Goal: Contribute content: Contribute content

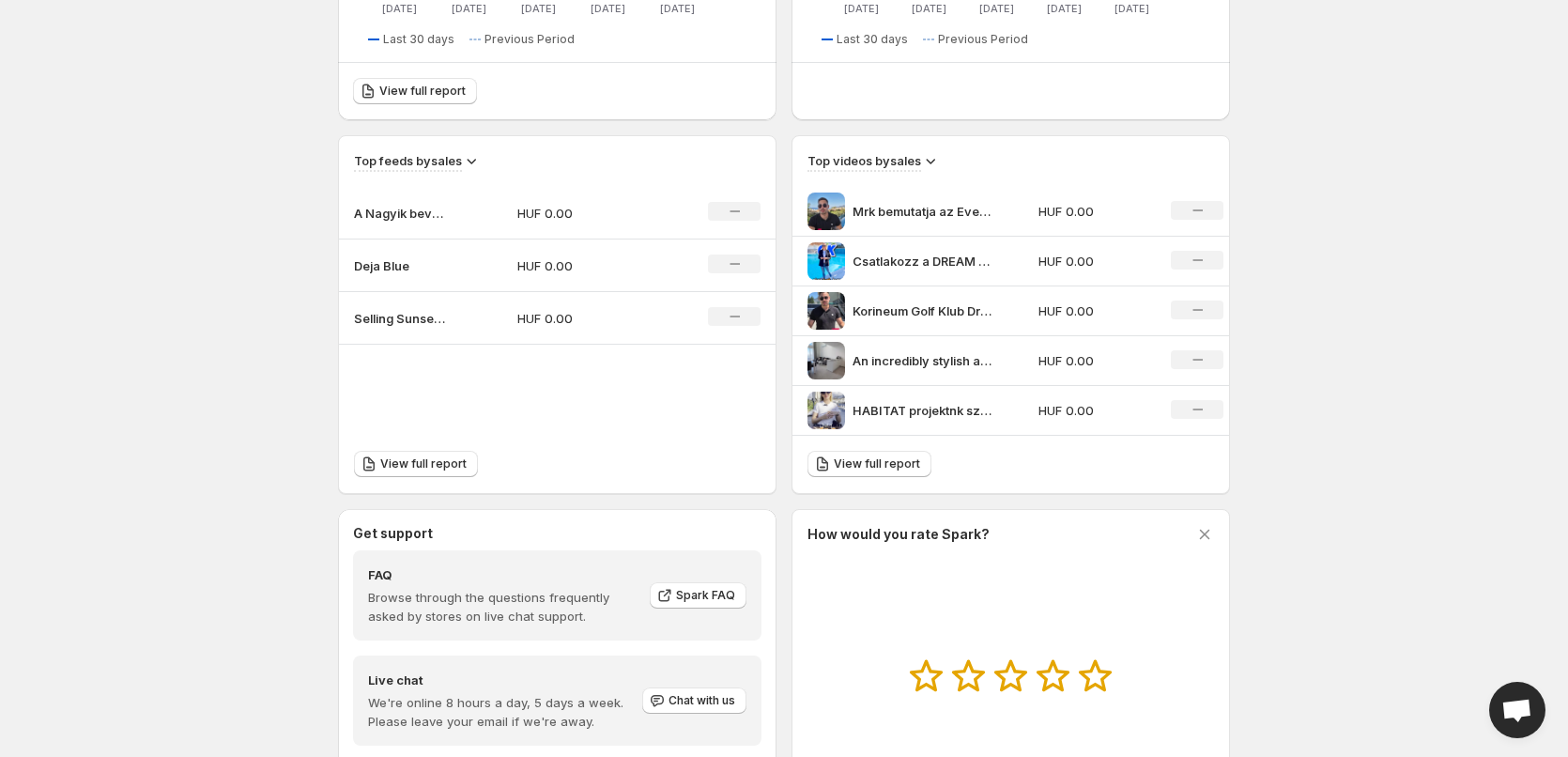
scroll to position [564, 0]
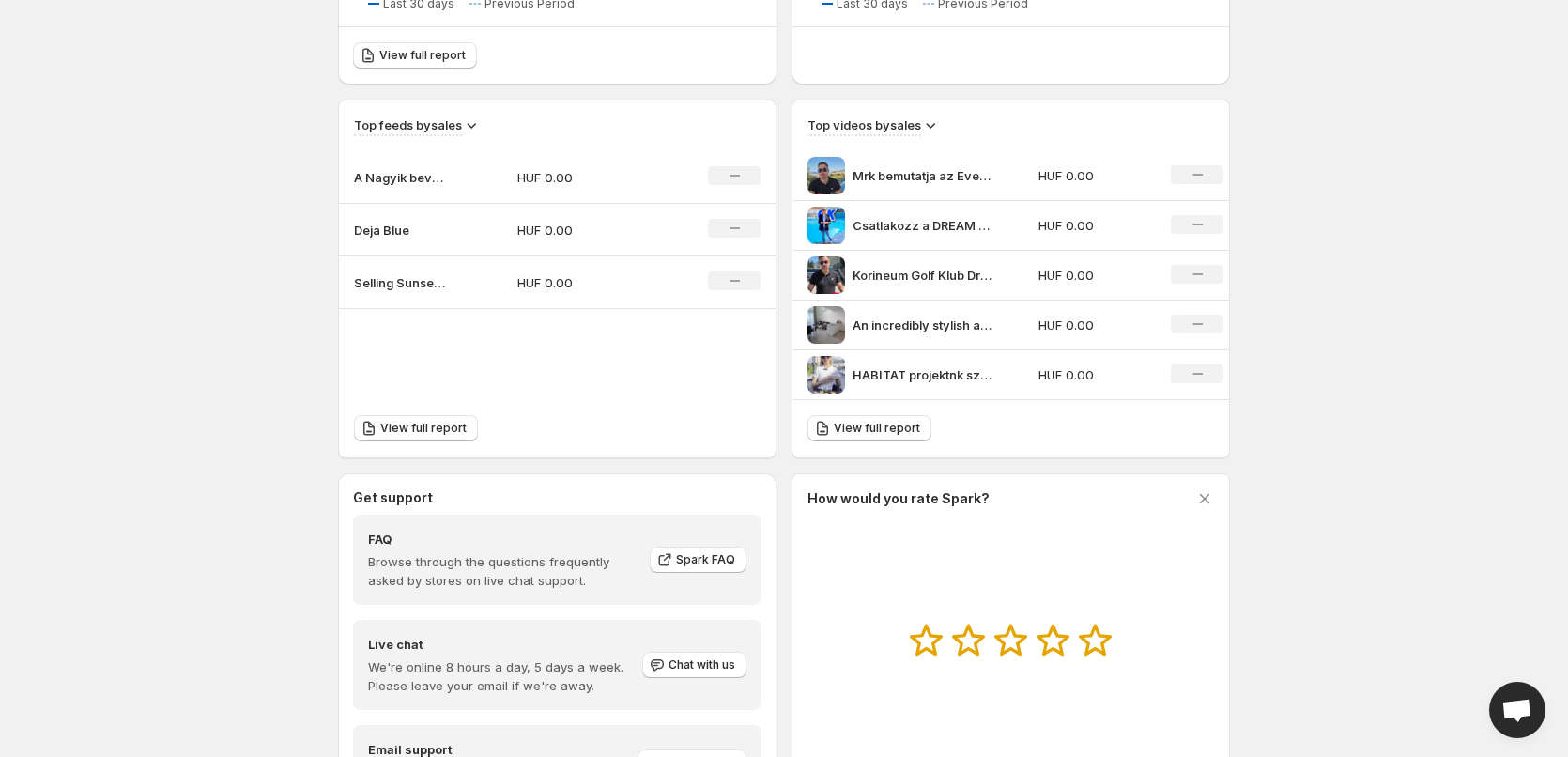
click at [407, 281] on p "Selling Sunset [GEOGRAPHIC_DATA]" at bounding box center [401, 282] width 94 height 19
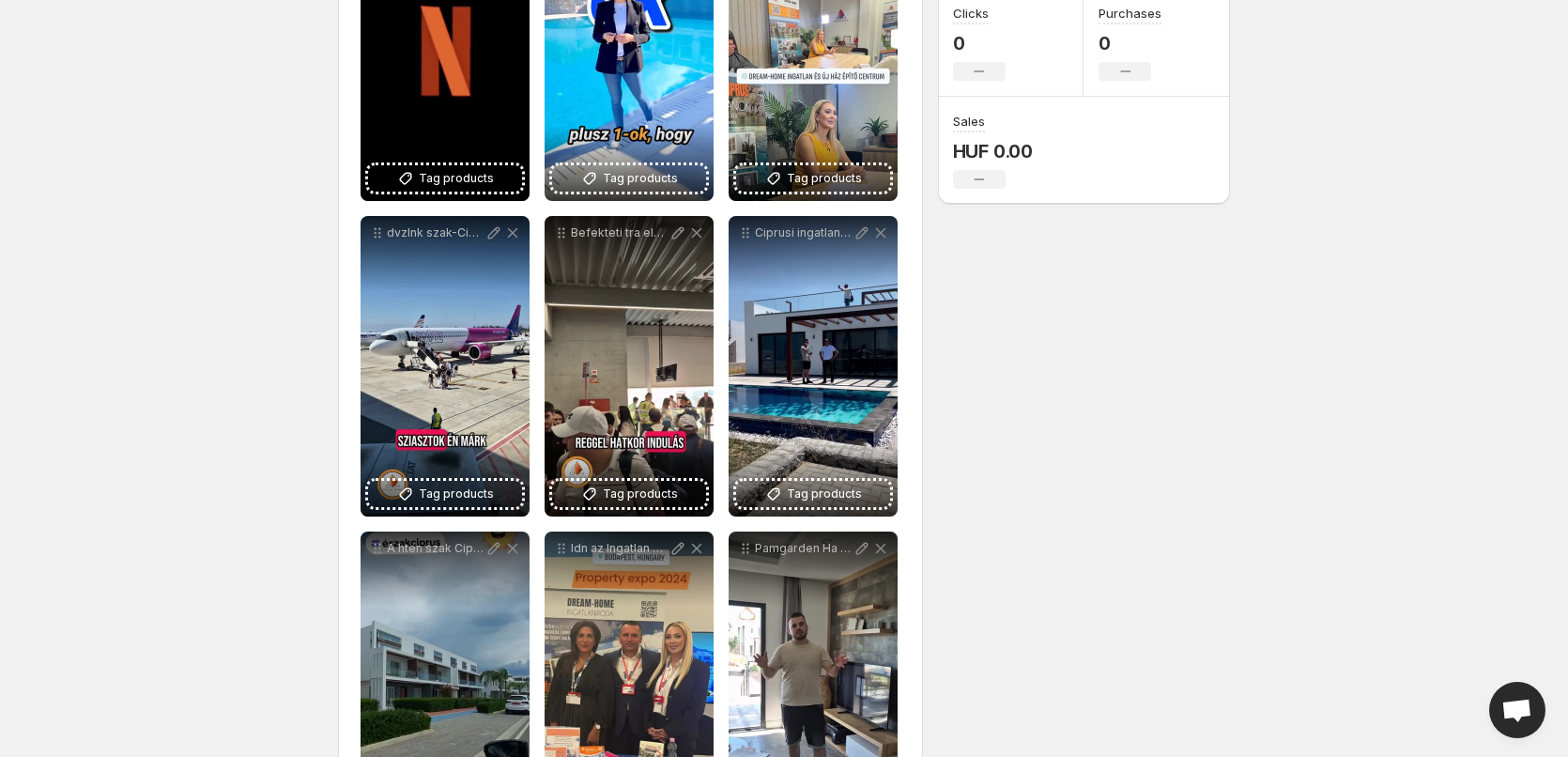
scroll to position [15, 0]
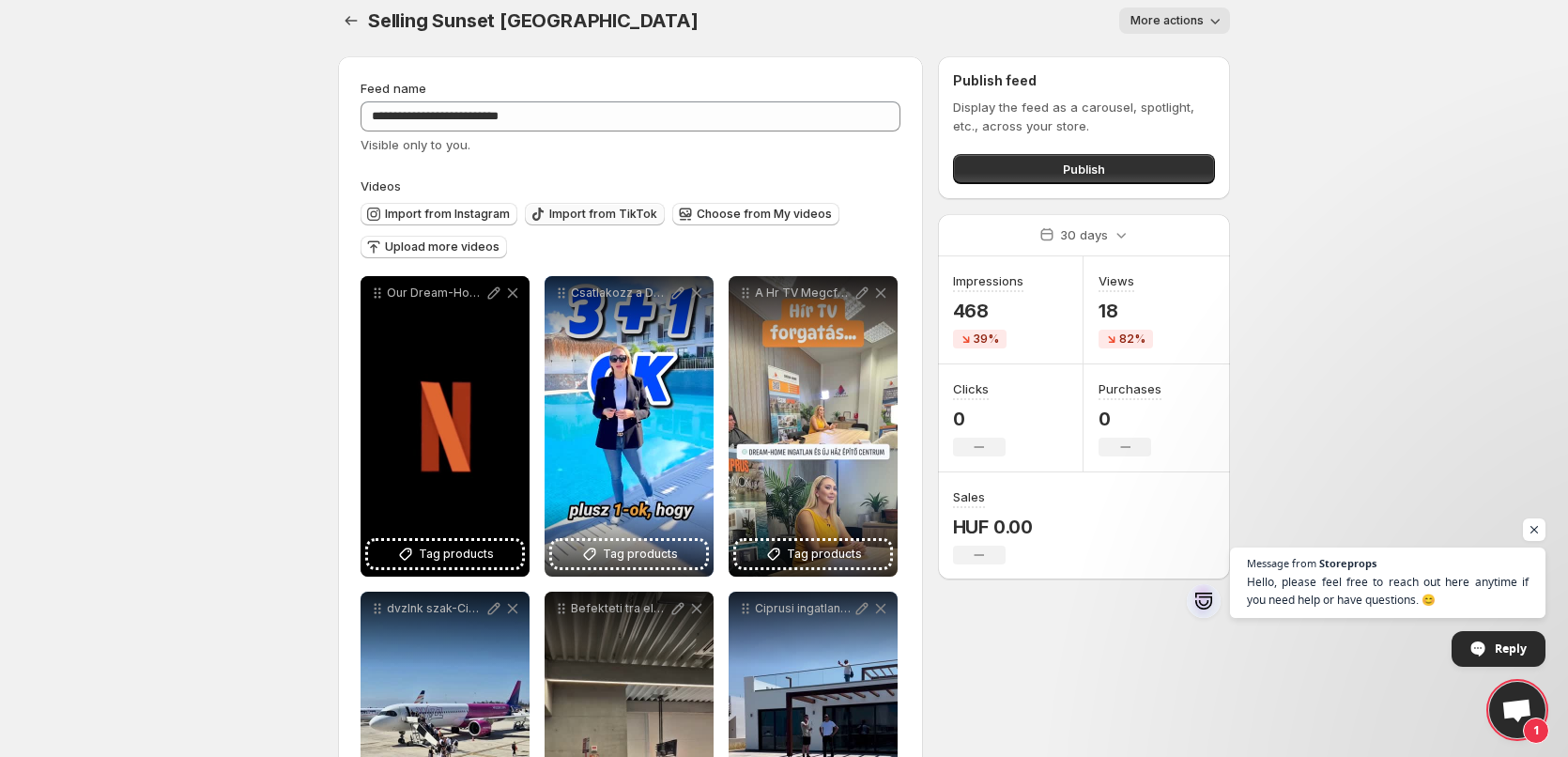
click at [607, 215] on span "Import from TikTok" at bounding box center [603, 213] width 108 height 15
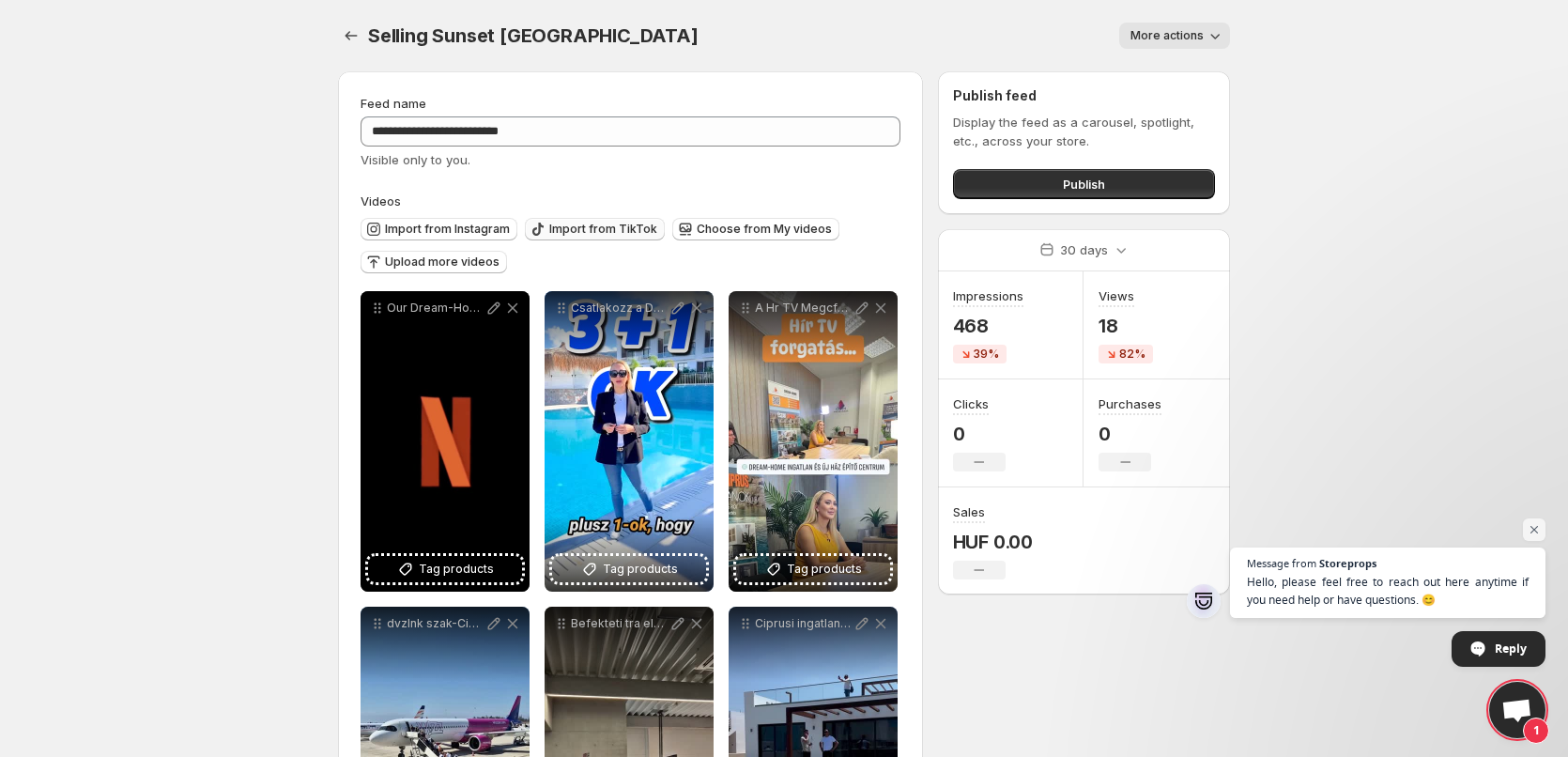
click at [588, 226] on span "Import from TikTok" at bounding box center [603, 228] width 108 height 15
click at [636, 228] on span "Import from TikTok" at bounding box center [603, 228] width 108 height 15
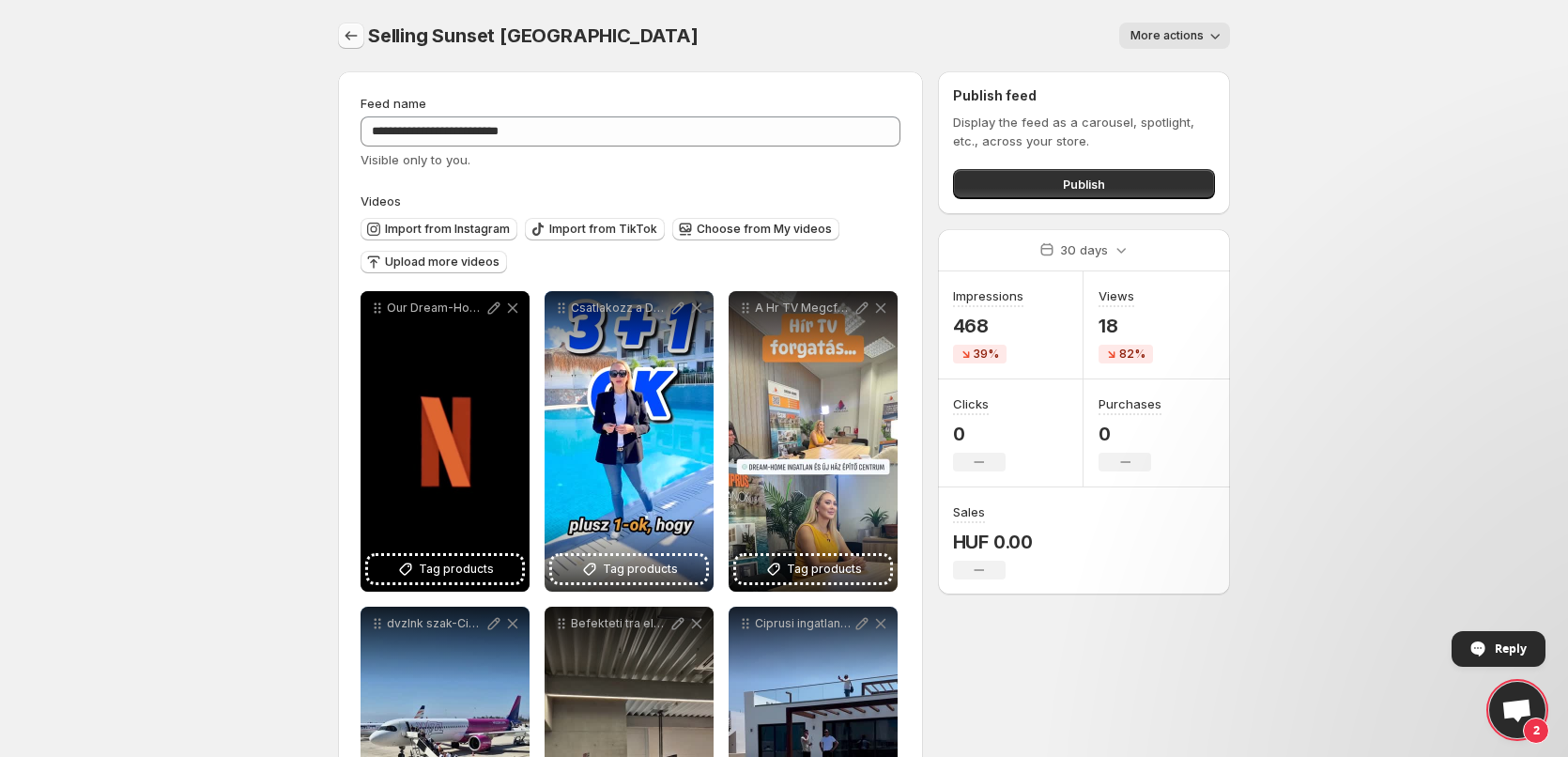
click at [348, 36] on icon "Settings" at bounding box center [351, 35] width 19 height 19
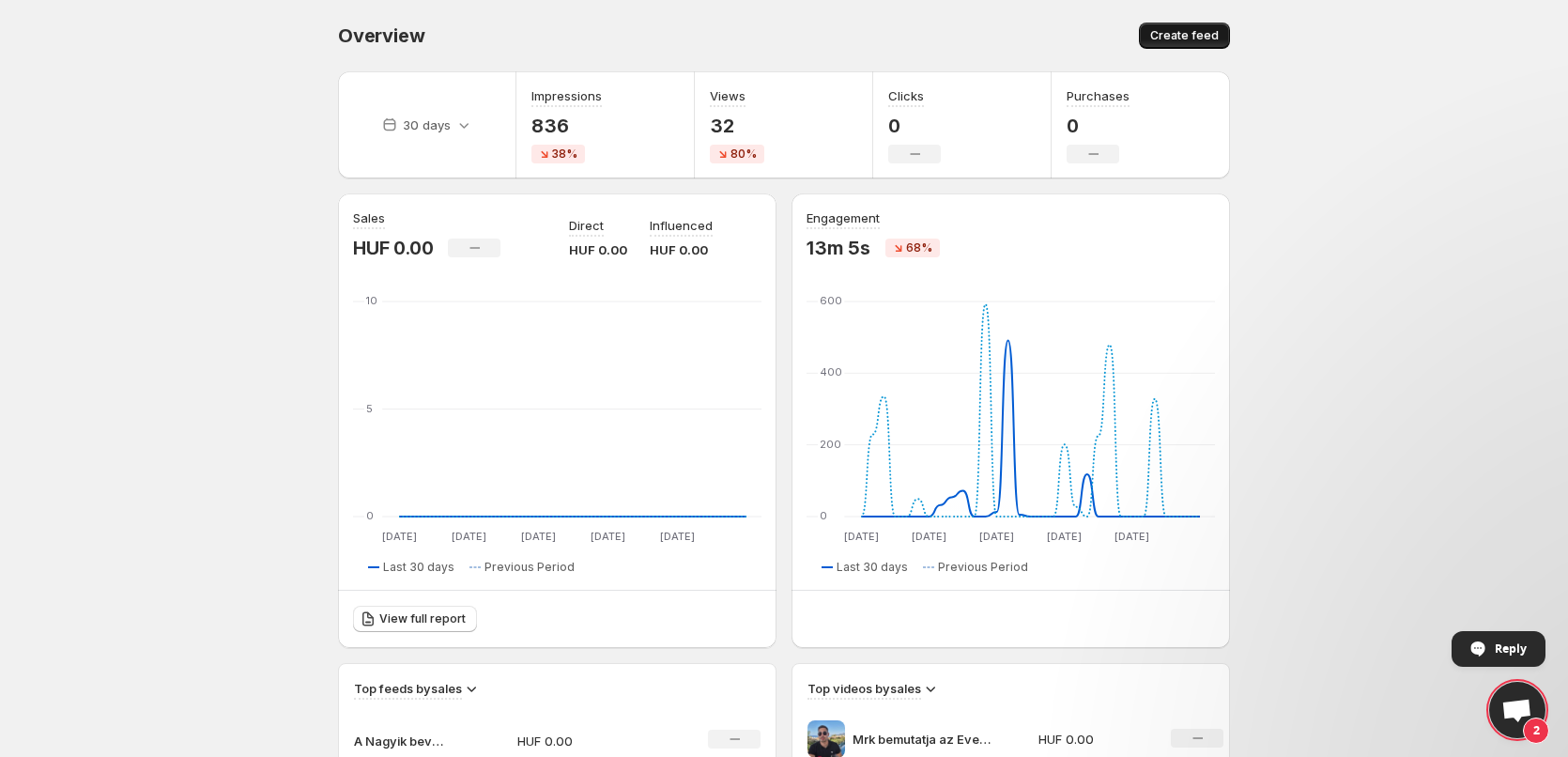
click at [1189, 40] on span "Create feed" at bounding box center [1184, 35] width 69 height 15
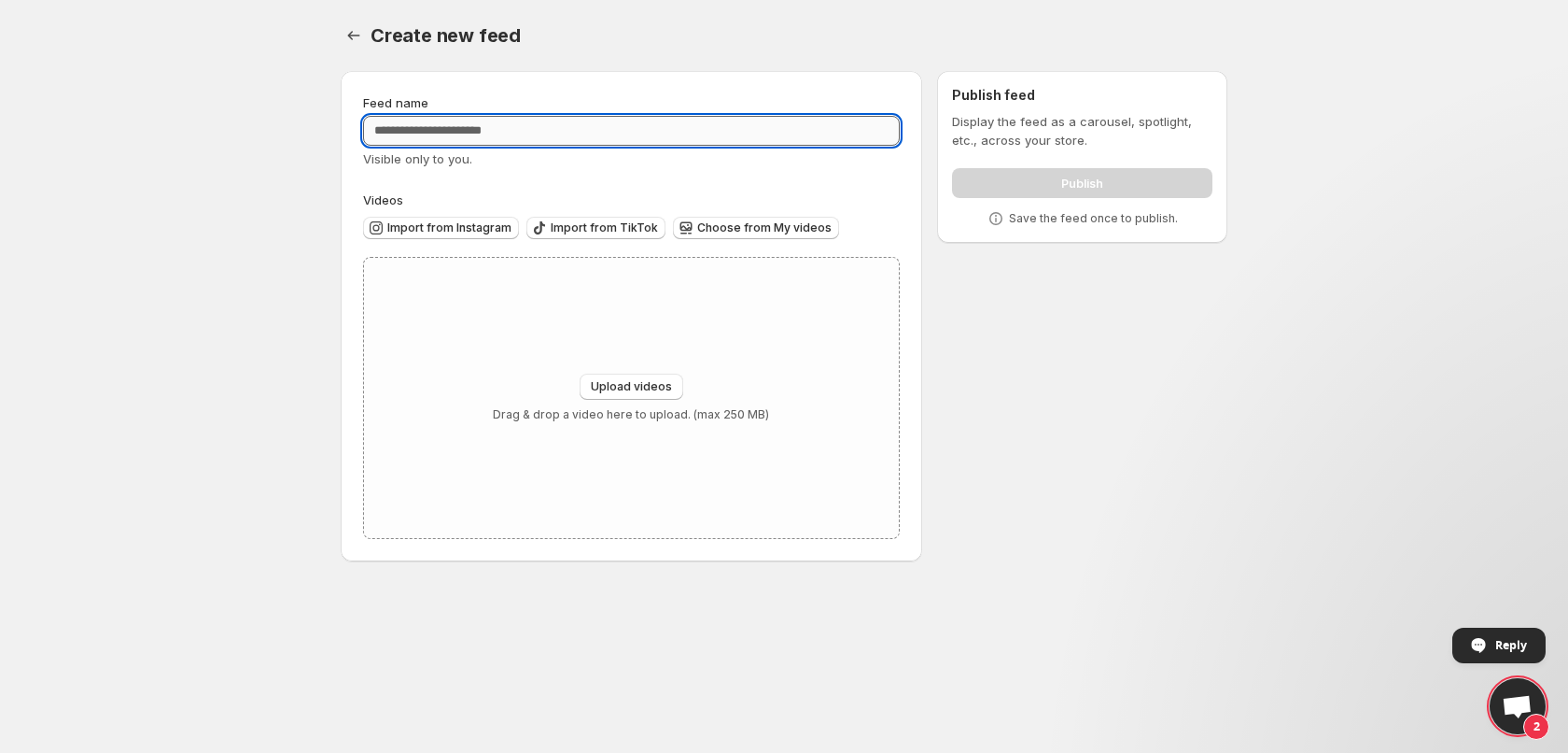
click at [397, 125] on input "Feed name" at bounding box center [631, 131] width 537 height 30
type input "**********"
click at [633, 389] on span "Upload videos" at bounding box center [632, 386] width 81 height 15
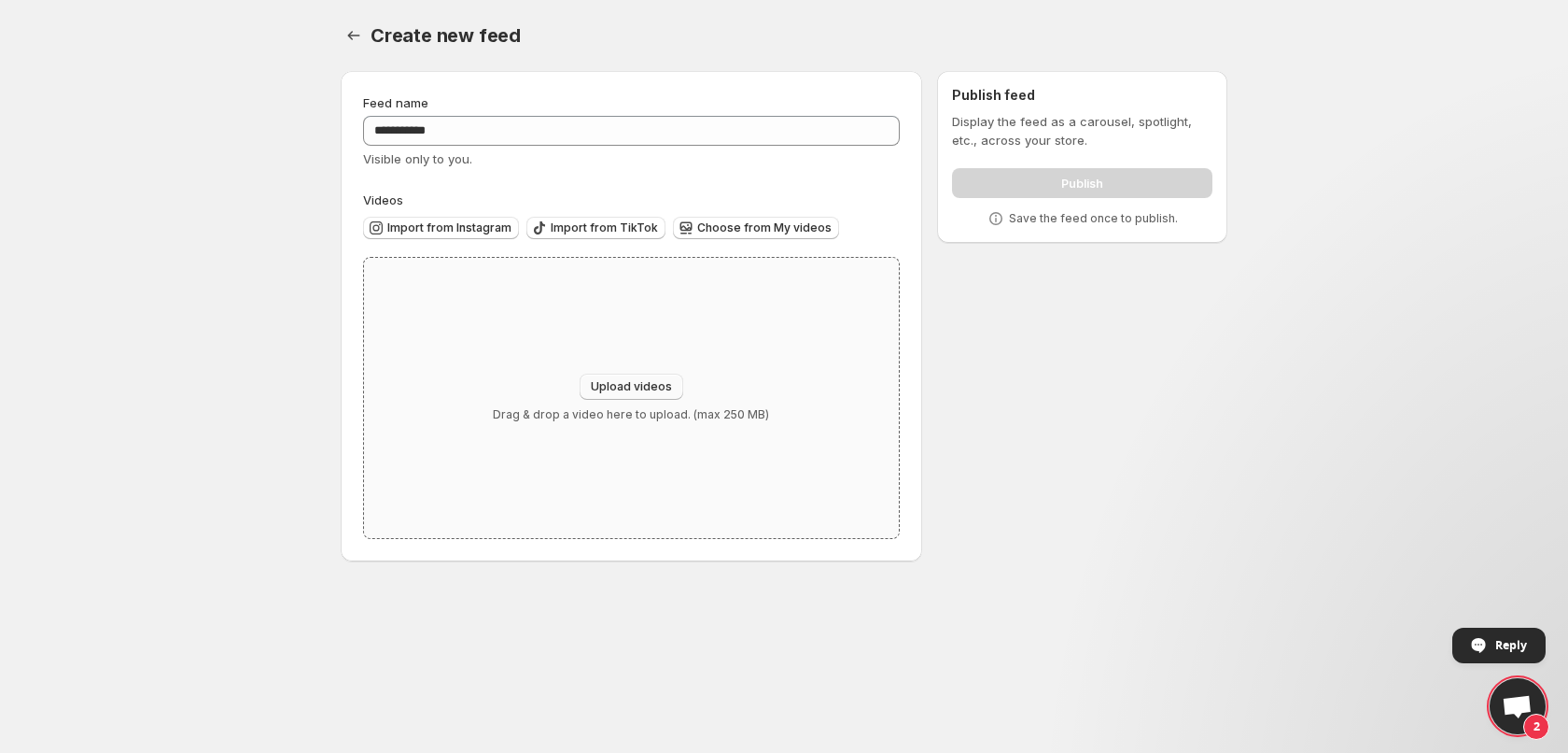
type input "**********"
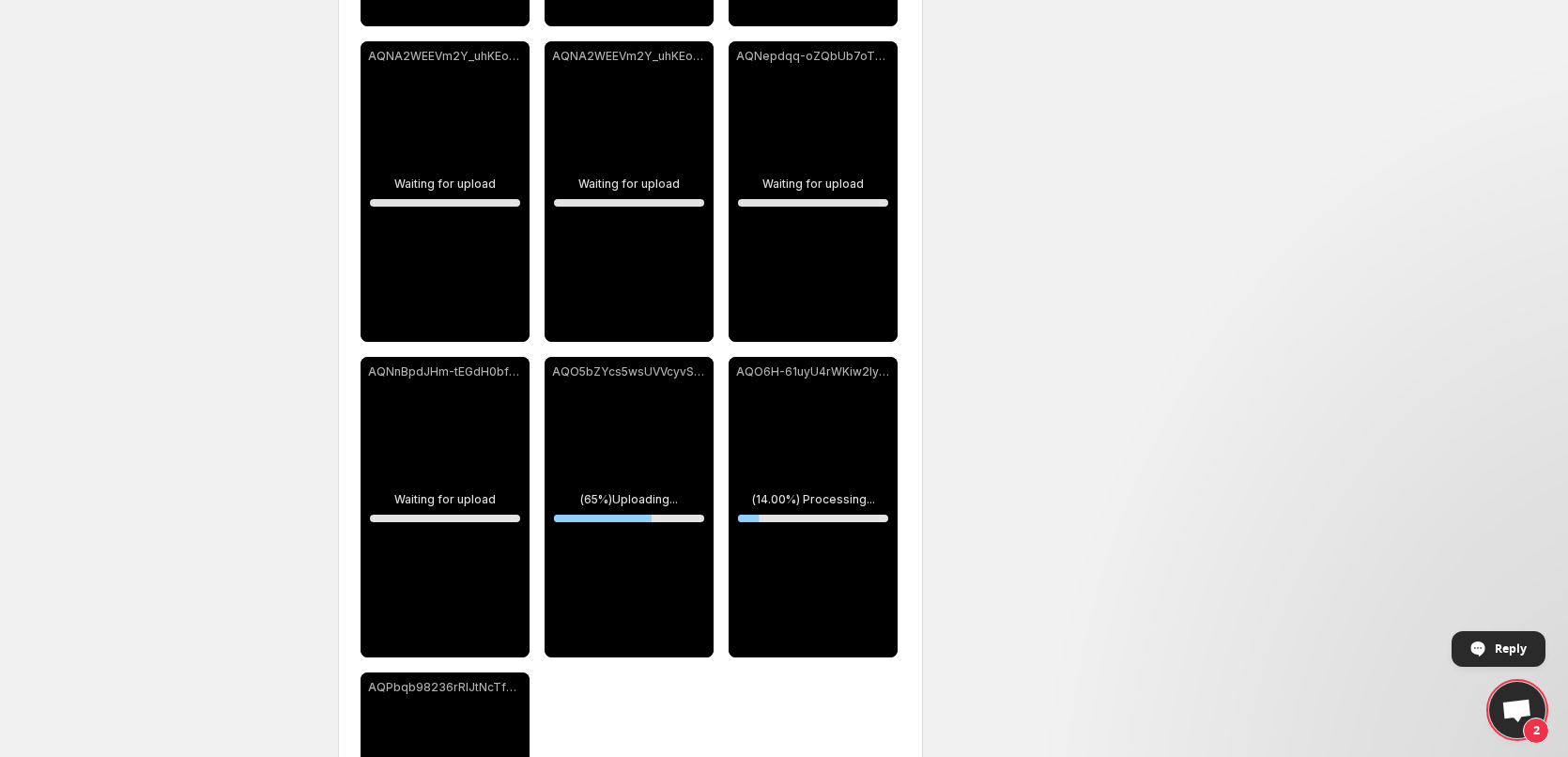
scroll to position [657, 0]
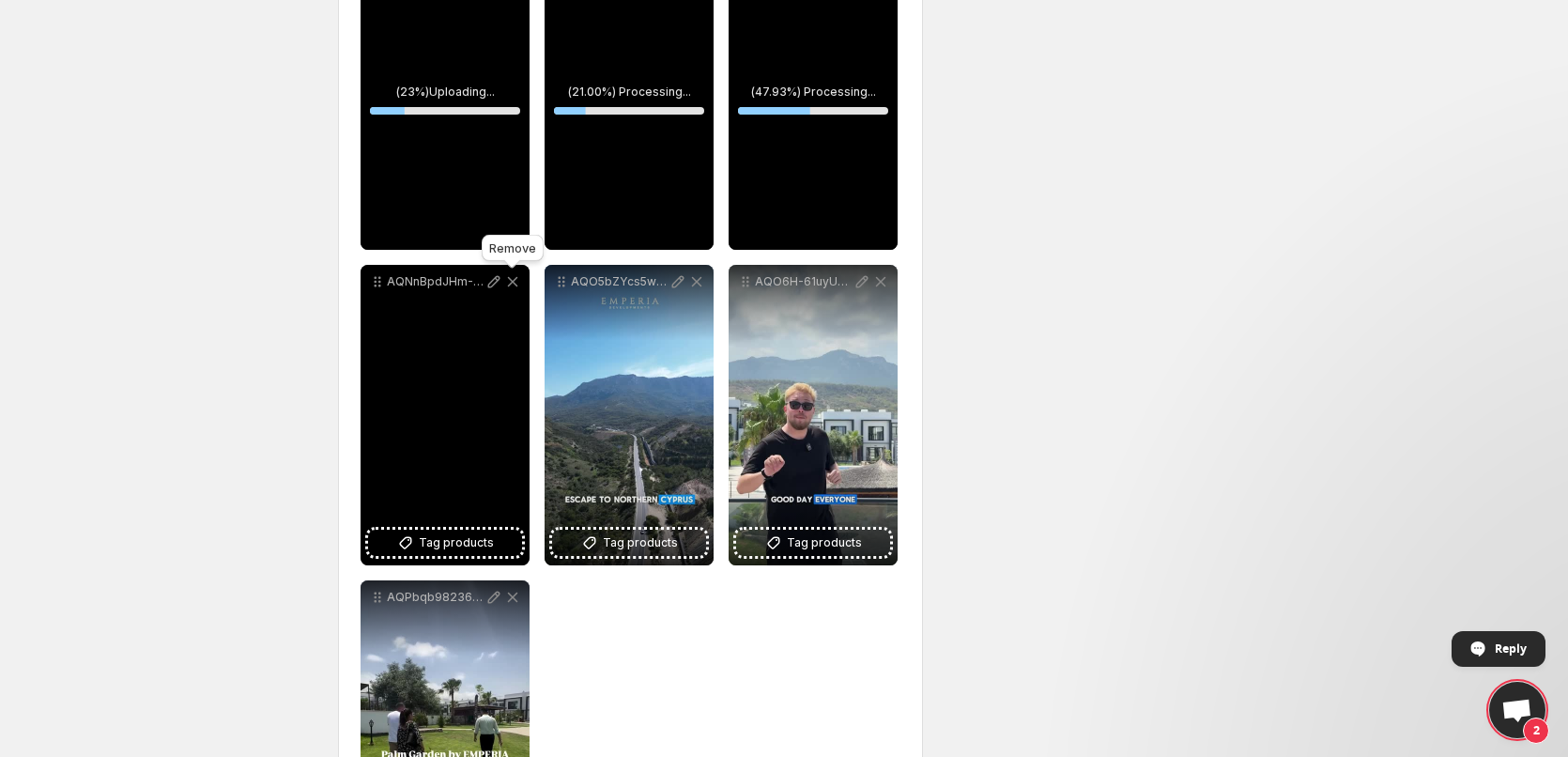
click at [511, 283] on icon at bounding box center [513, 282] width 10 height 10
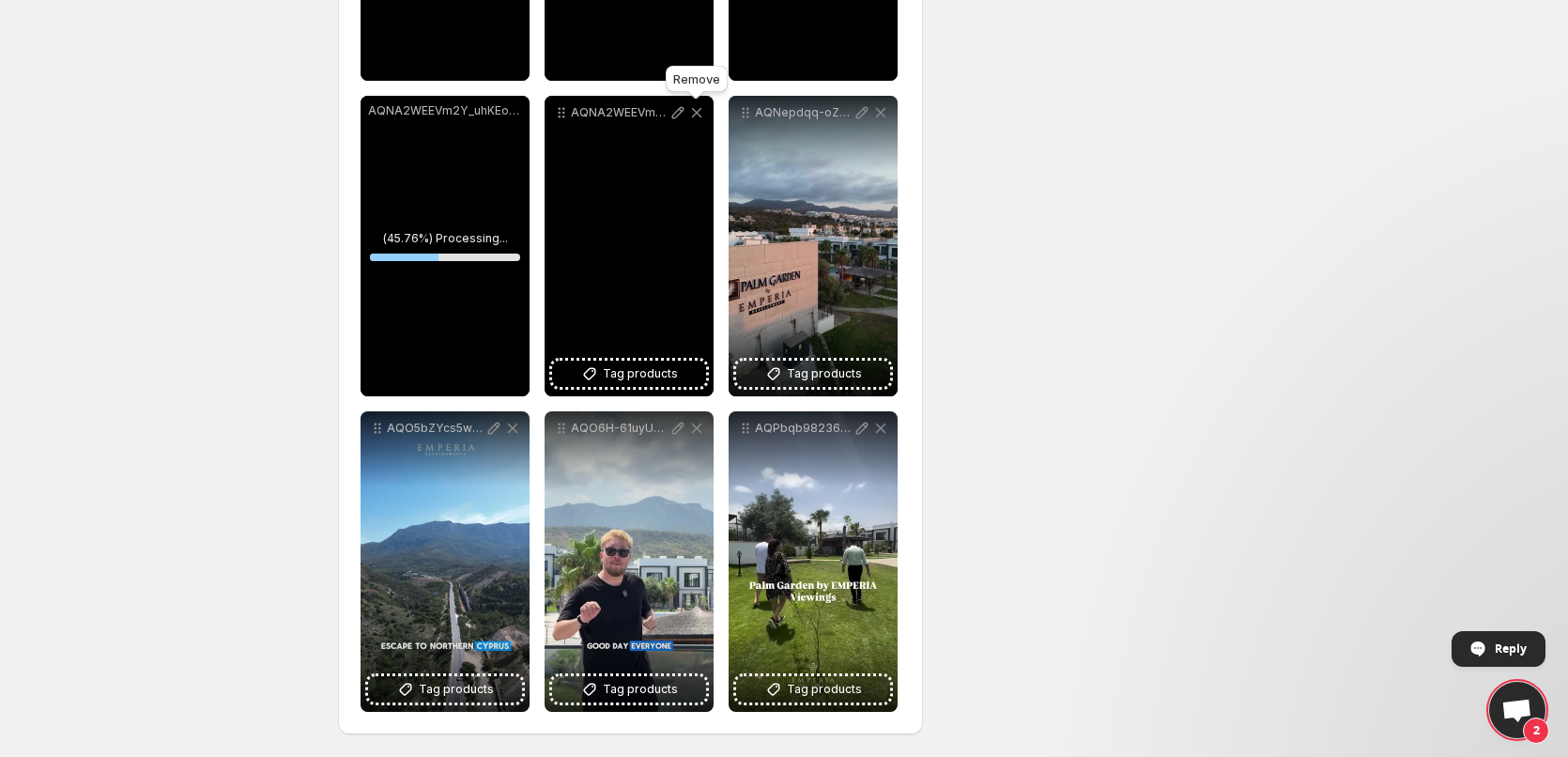
click at [698, 109] on icon at bounding box center [696, 113] width 19 height 19
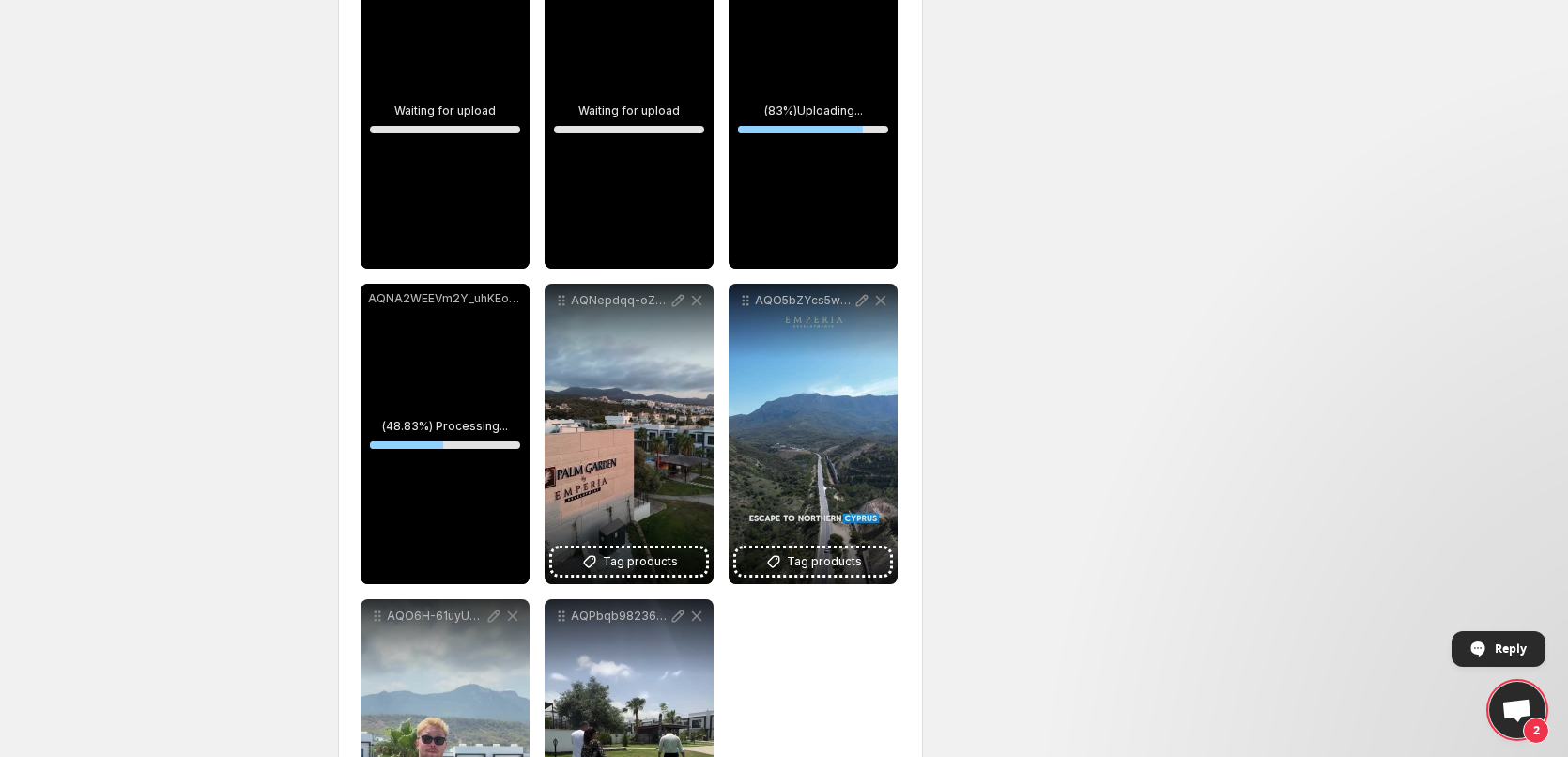
scroll to position [136, 0]
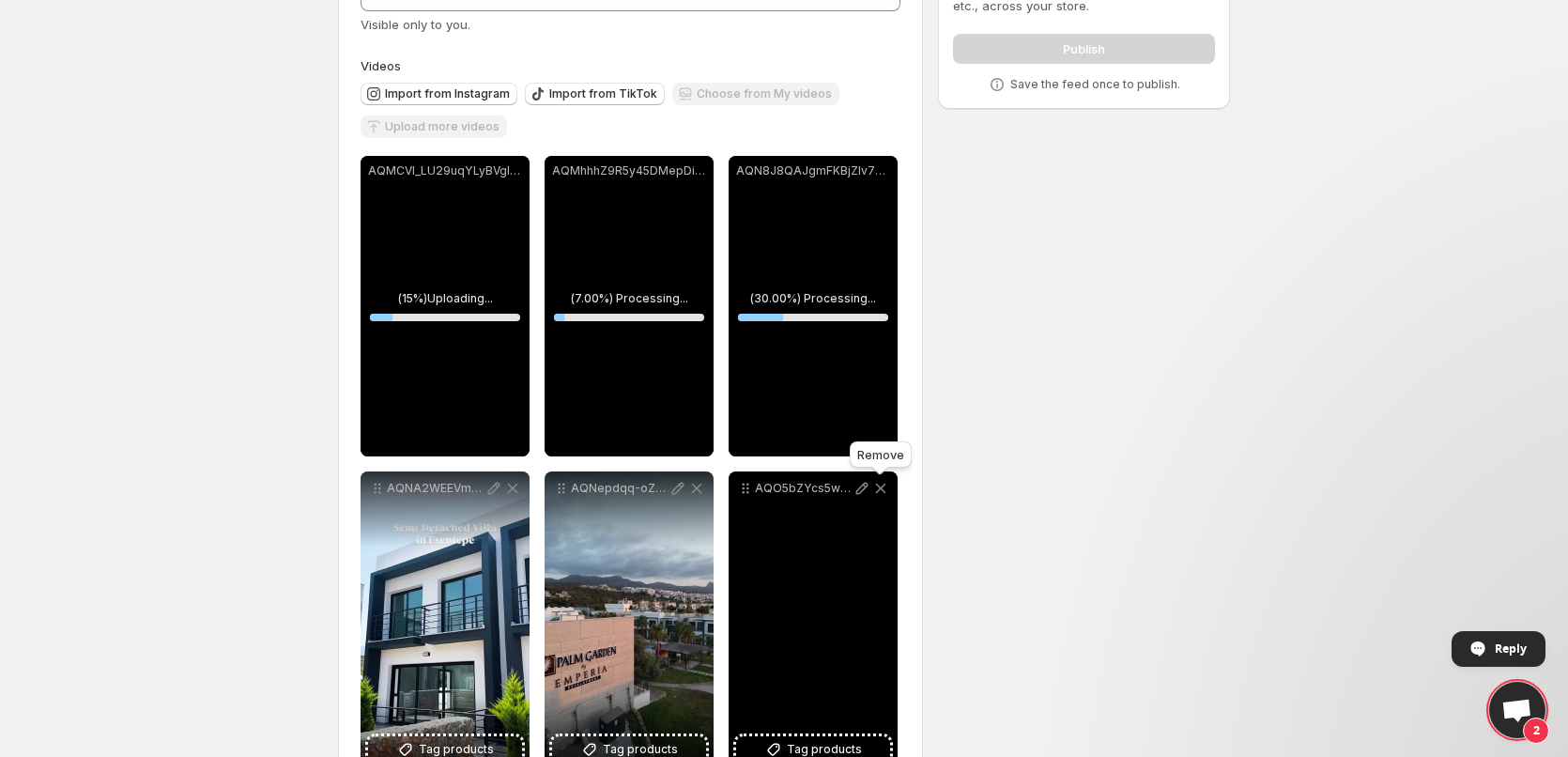
click at [883, 486] on icon at bounding box center [881, 488] width 10 height 9
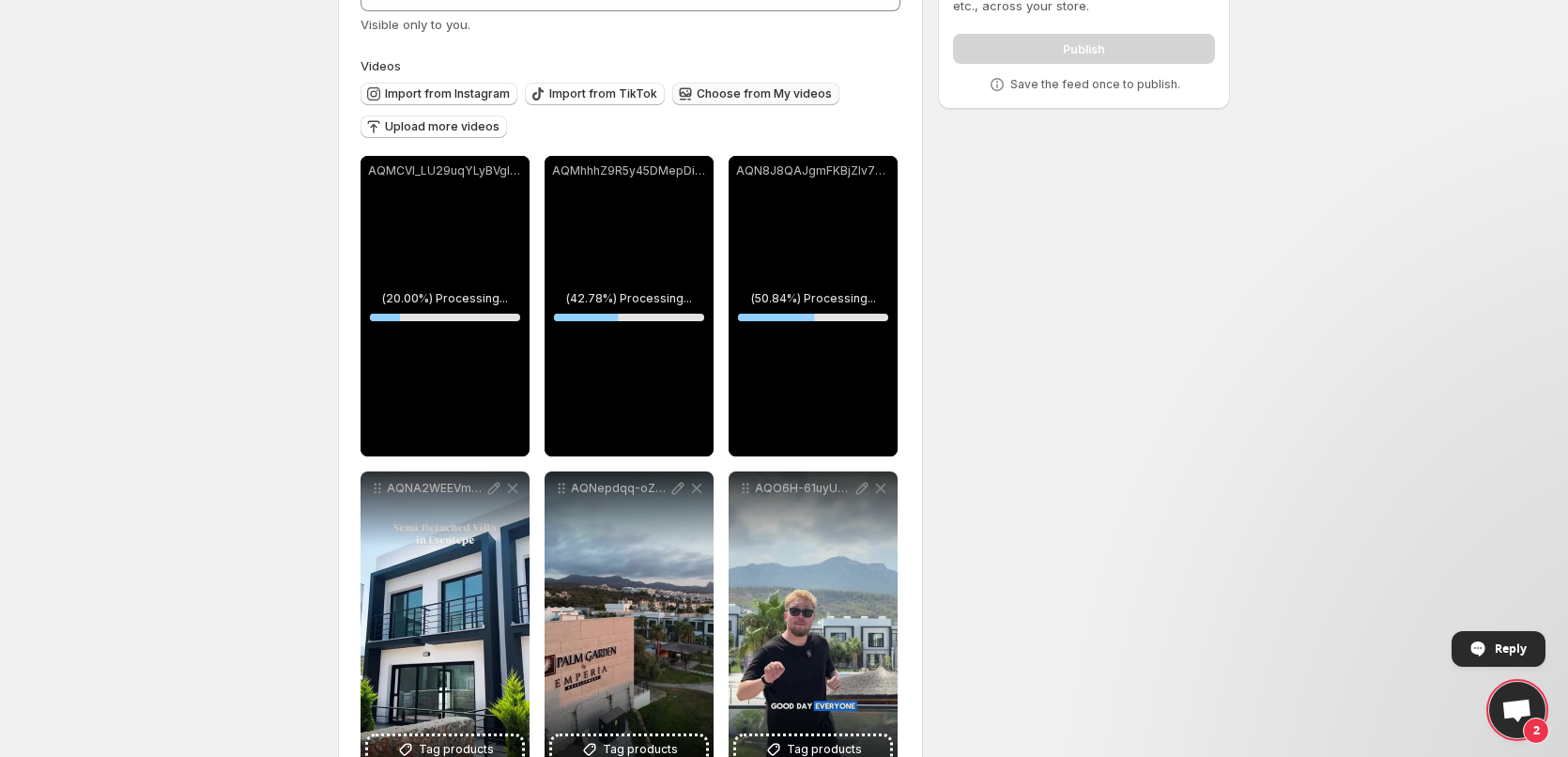
click at [760, 97] on span "Choose from My videos" at bounding box center [764, 94] width 136 height 15
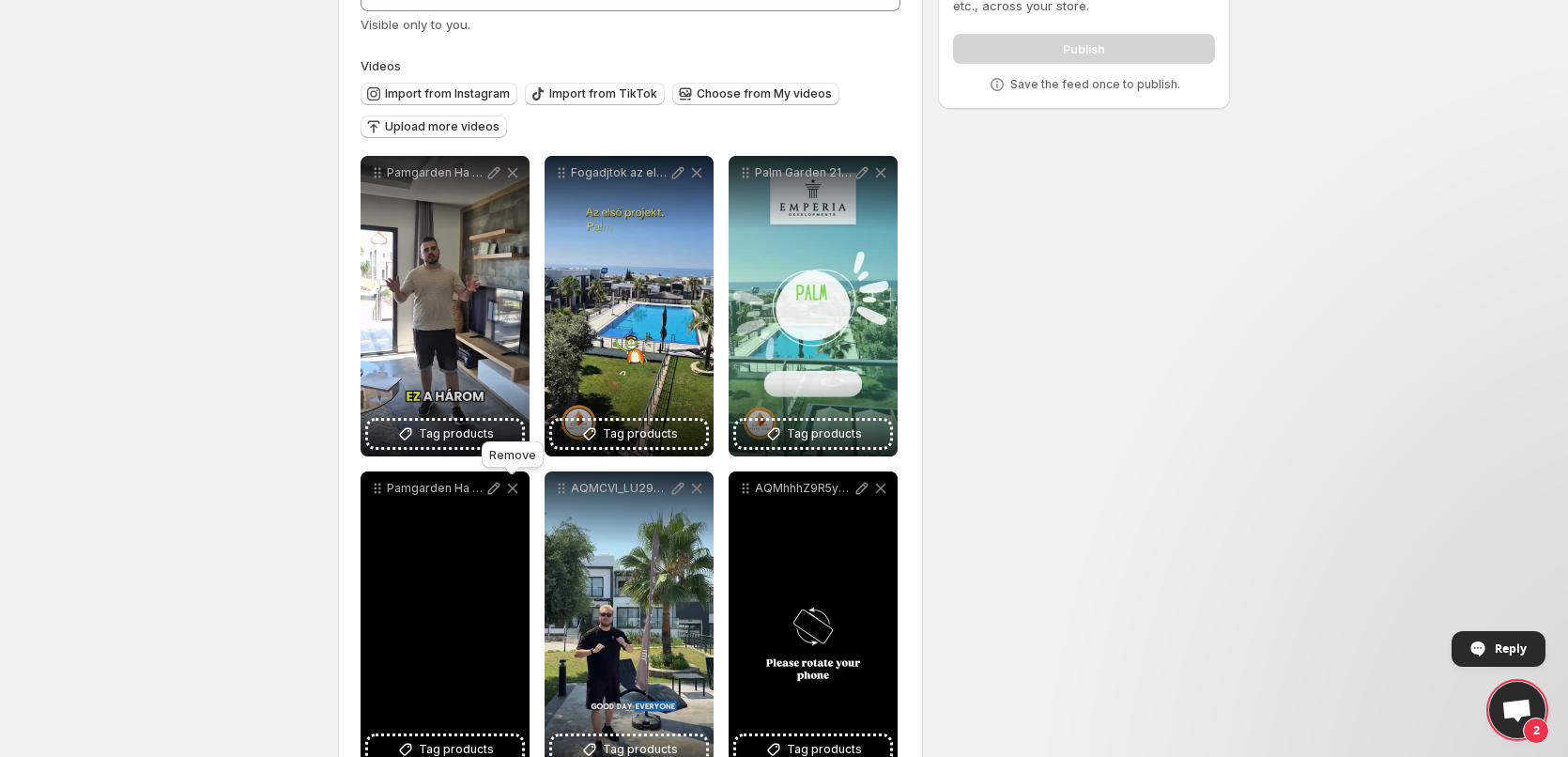
click at [513, 491] on icon at bounding box center [513, 488] width 19 height 19
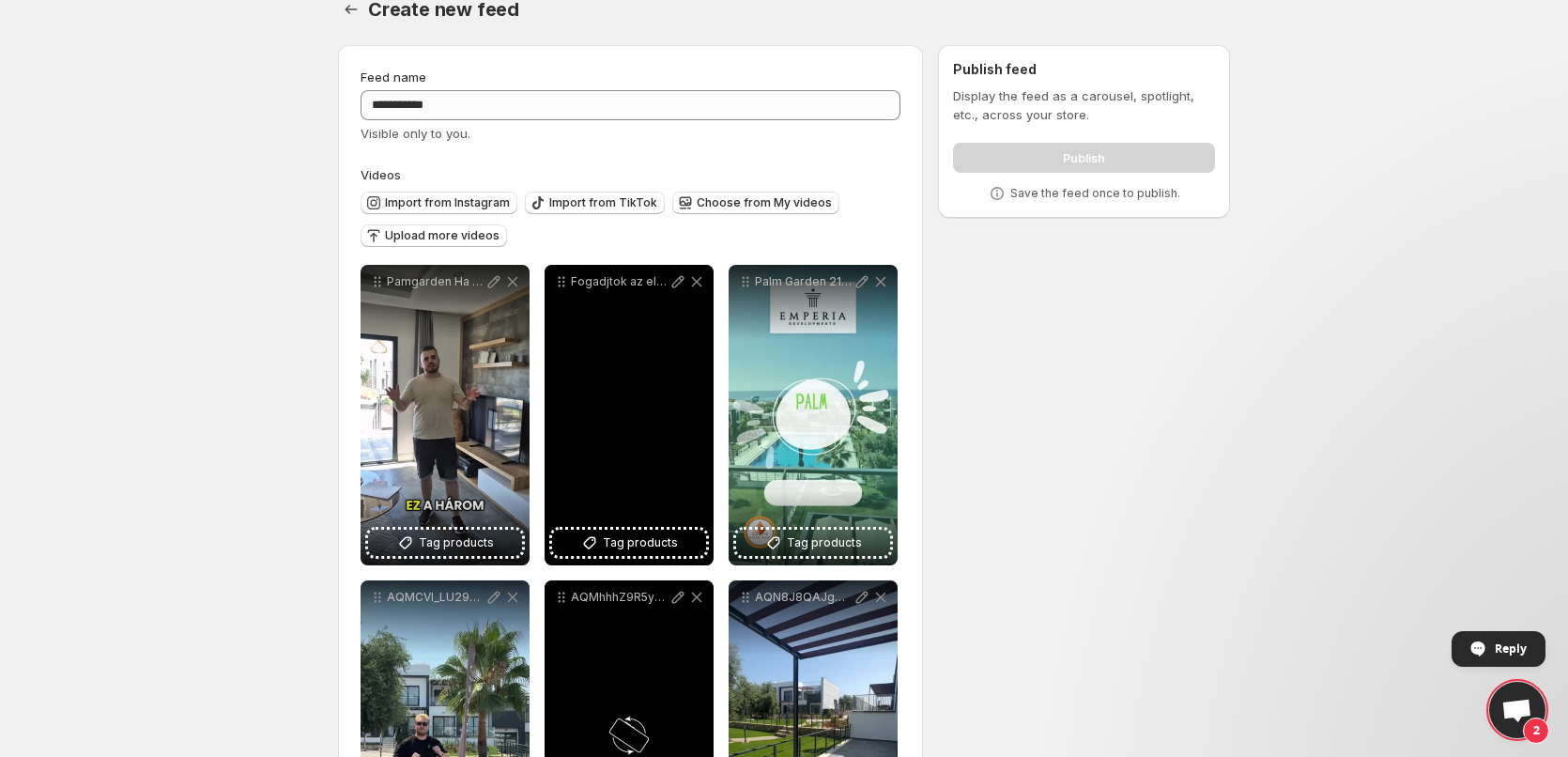
scroll to position [0, 0]
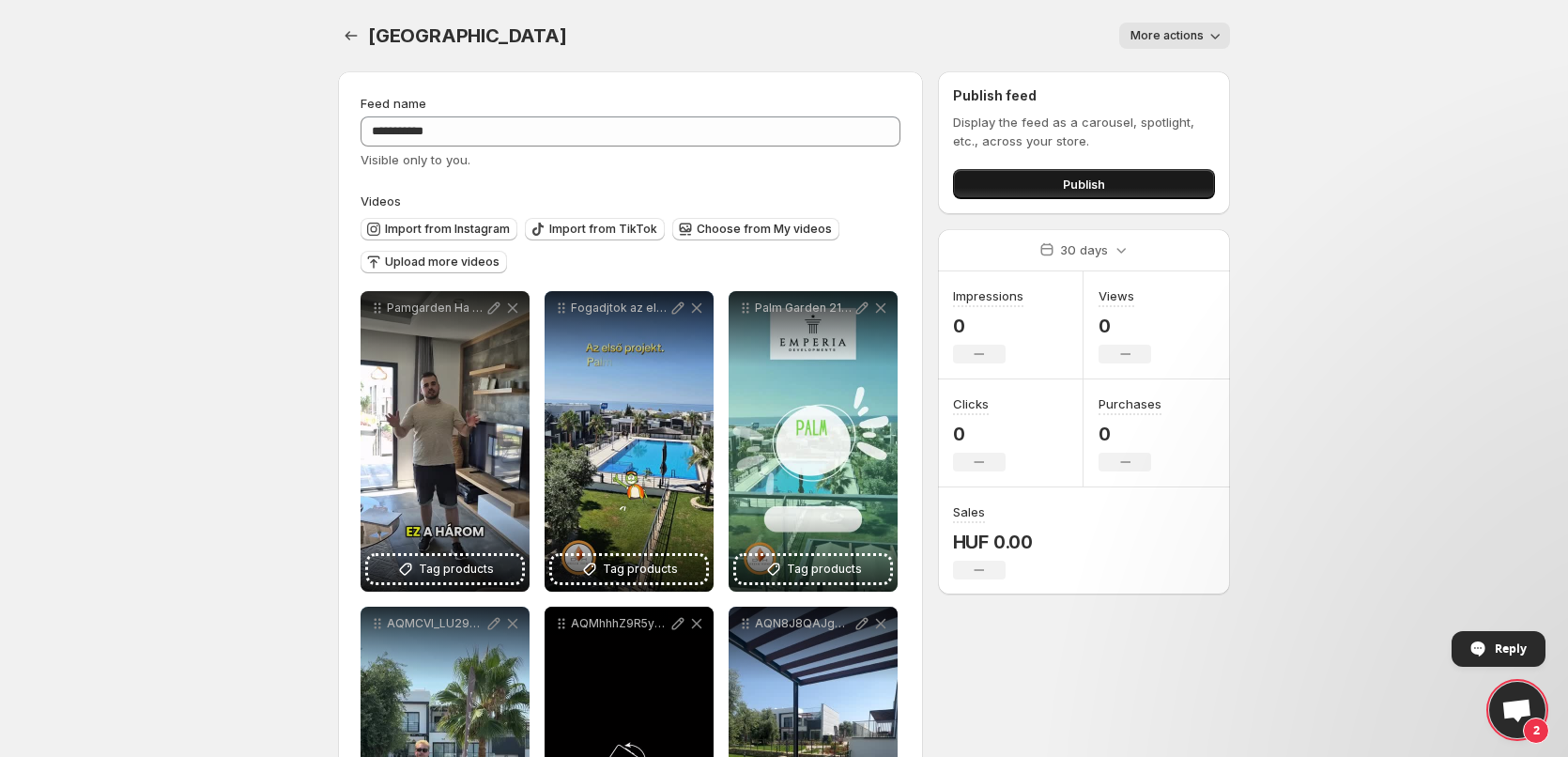
click at [1080, 191] on span "Publish" at bounding box center [1084, 184] width 42 height 19
click at [354, 38] on icon "Settings" at bounding box center [351, 35] width 19 height 19
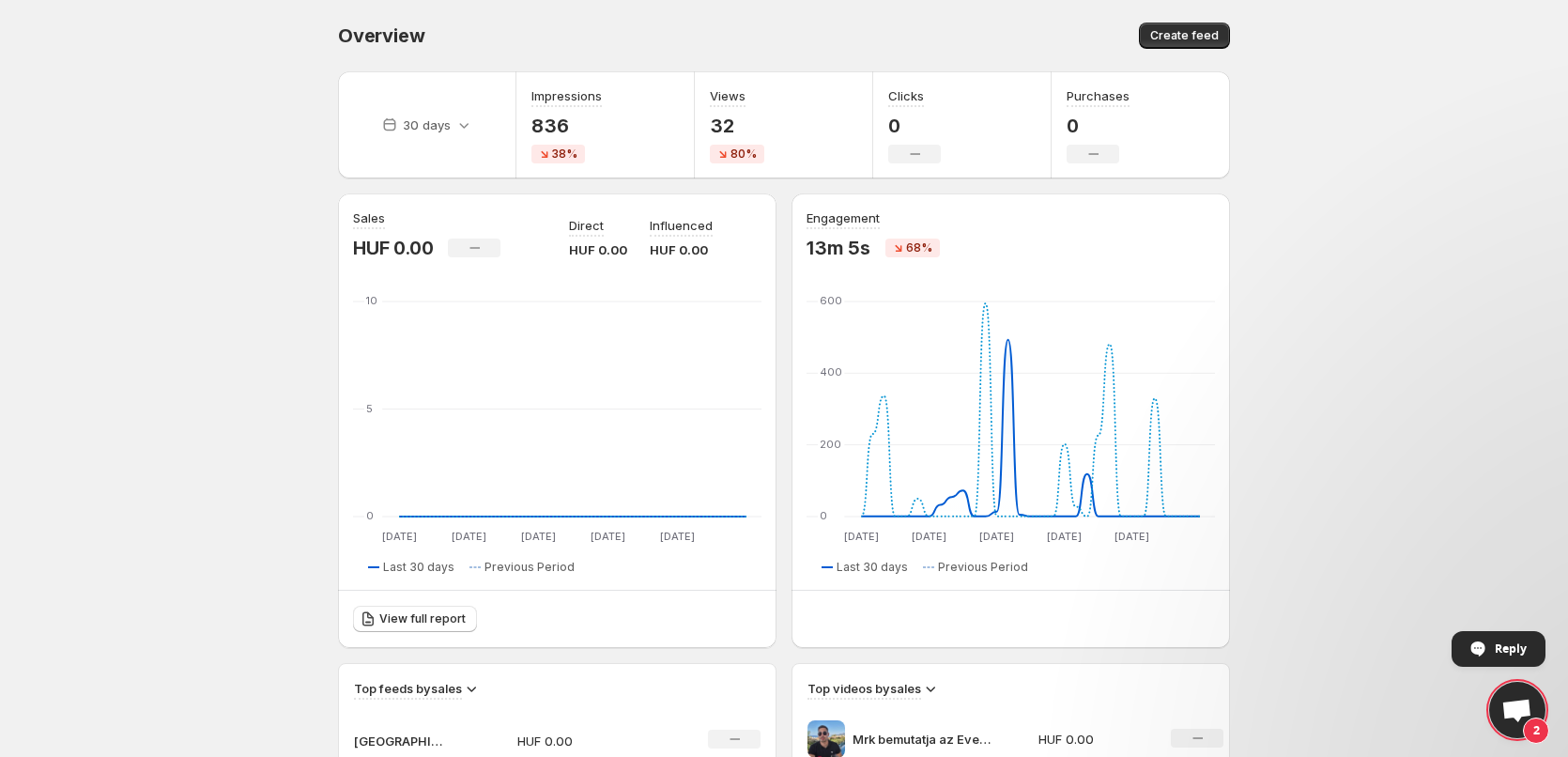
scroll to position [376, 0]
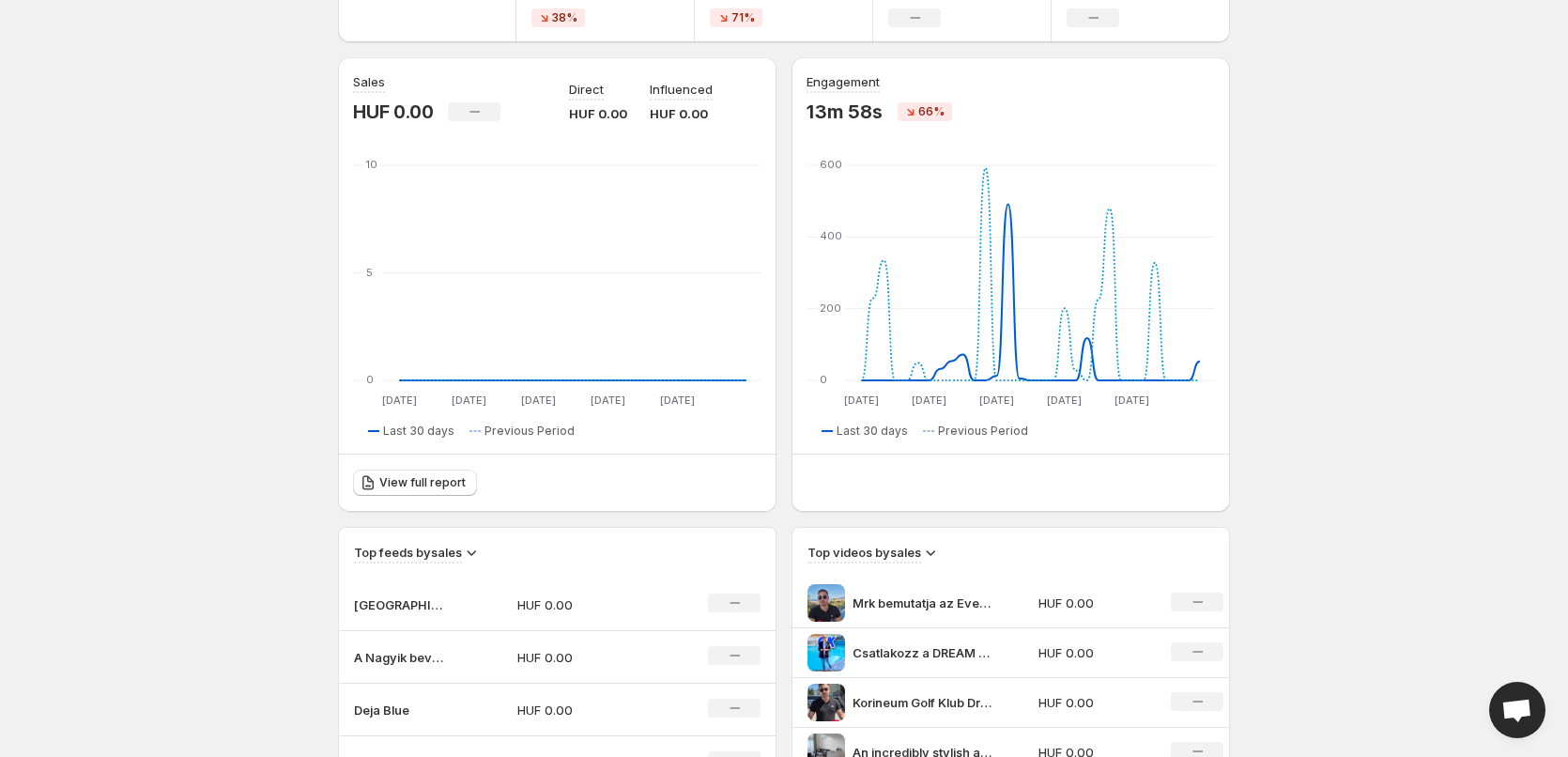
scroll to position [24, 0]
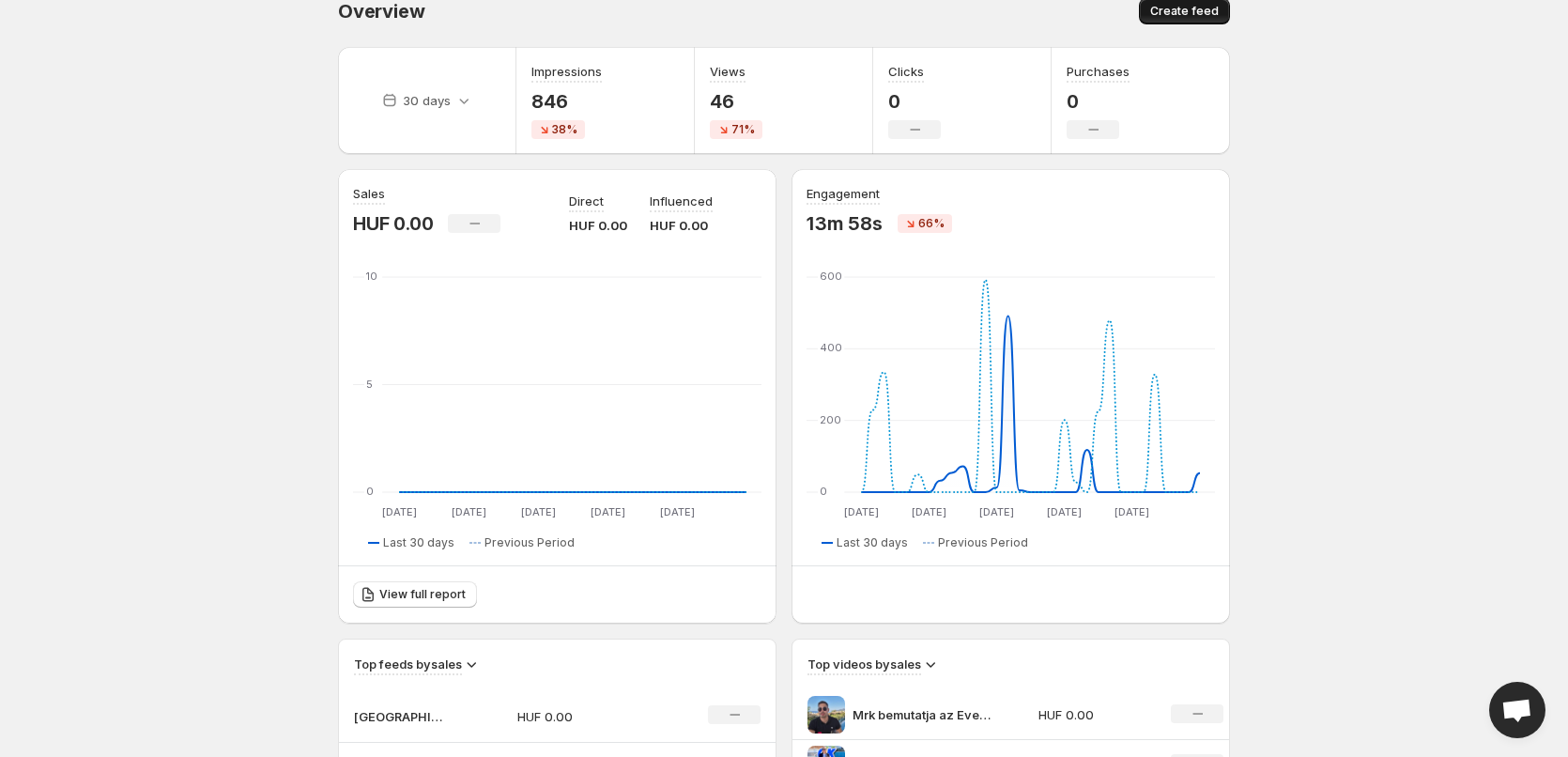
click at [1189, 5] on span "Create feed" at bounding box center [1184, 11] width 69 height 15
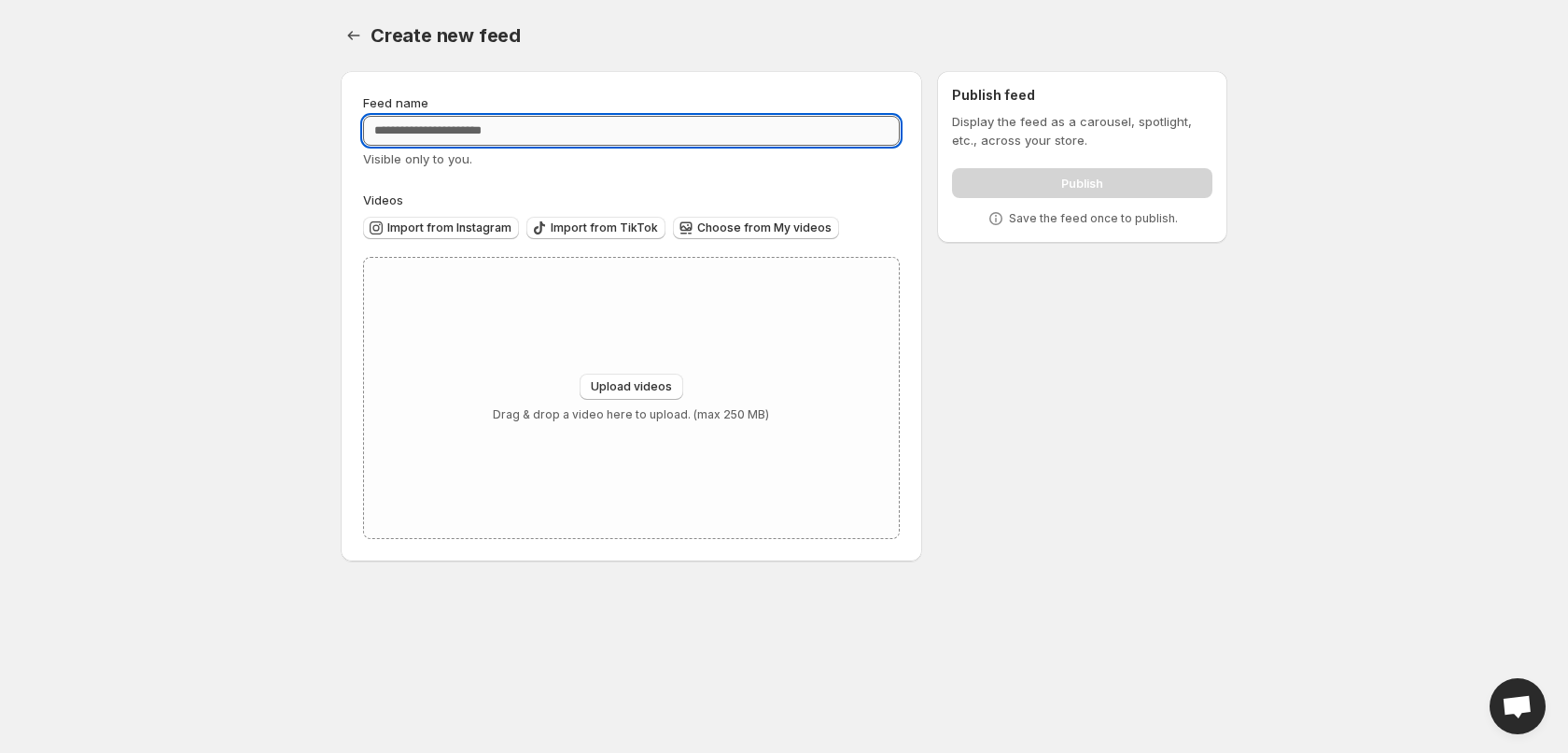
click at [700, 133] on input "Feed name" at bounding box center [631, 131] width 537 height 30
type input "**********"
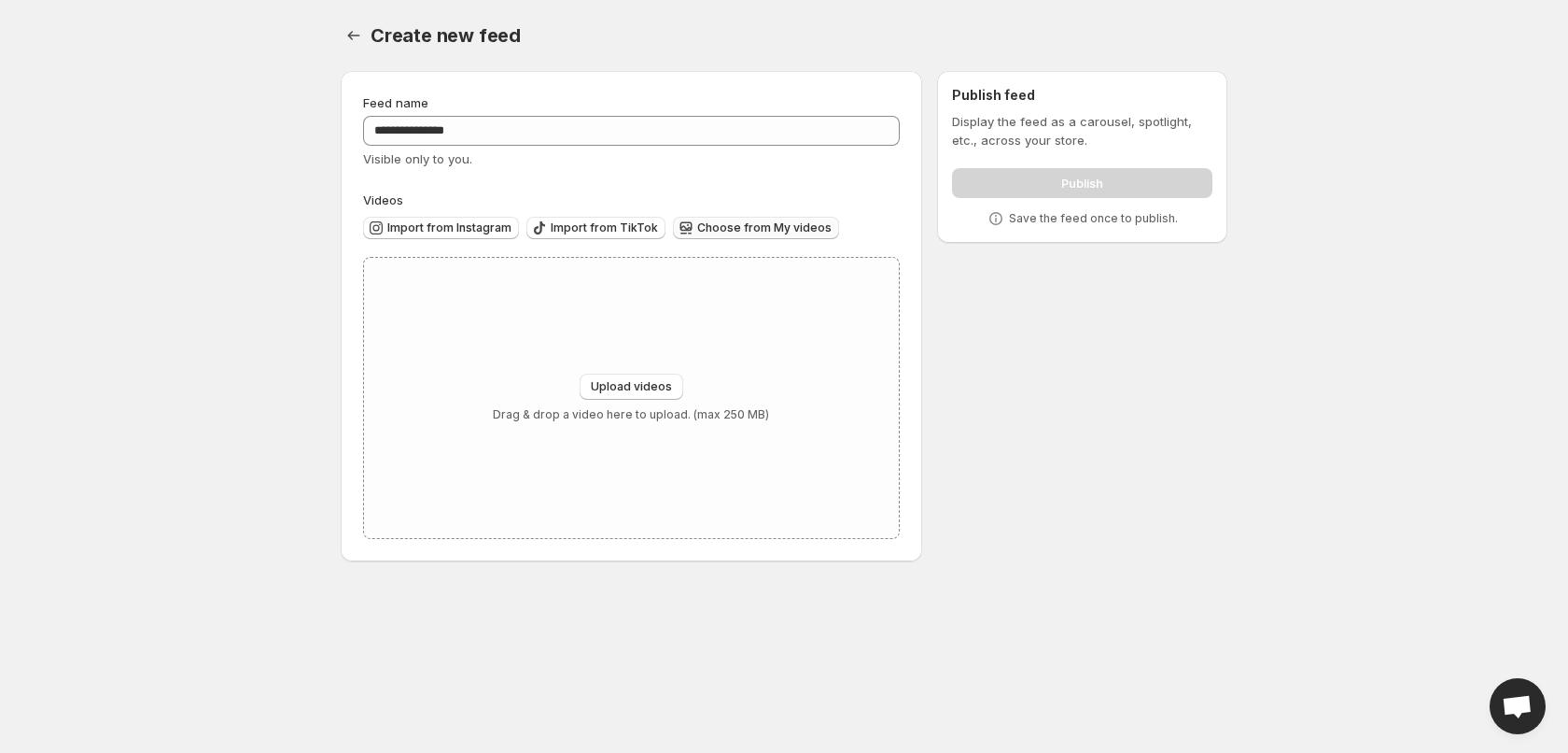
click at [728, 218] on button "Choose from My videos" at bounding box center [757, 227] width 167 height 23
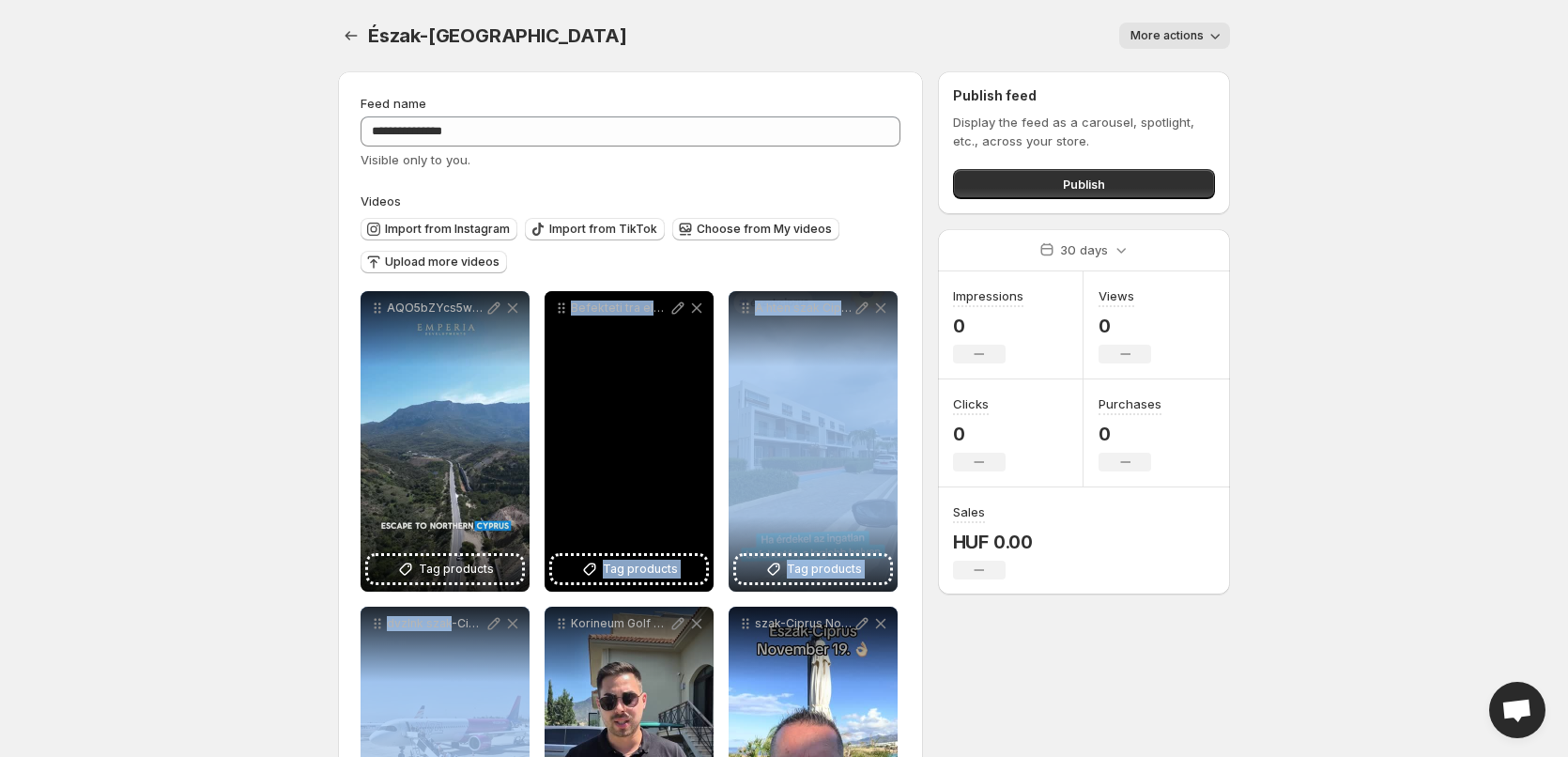
drag, startPoint x: 457, startPoint y: 679, endPoint x: 549, endPoint y: 497, distance: 203.9
click at [549, 497] on div "**********" at bounding box center [629, 598] width 540 height 615
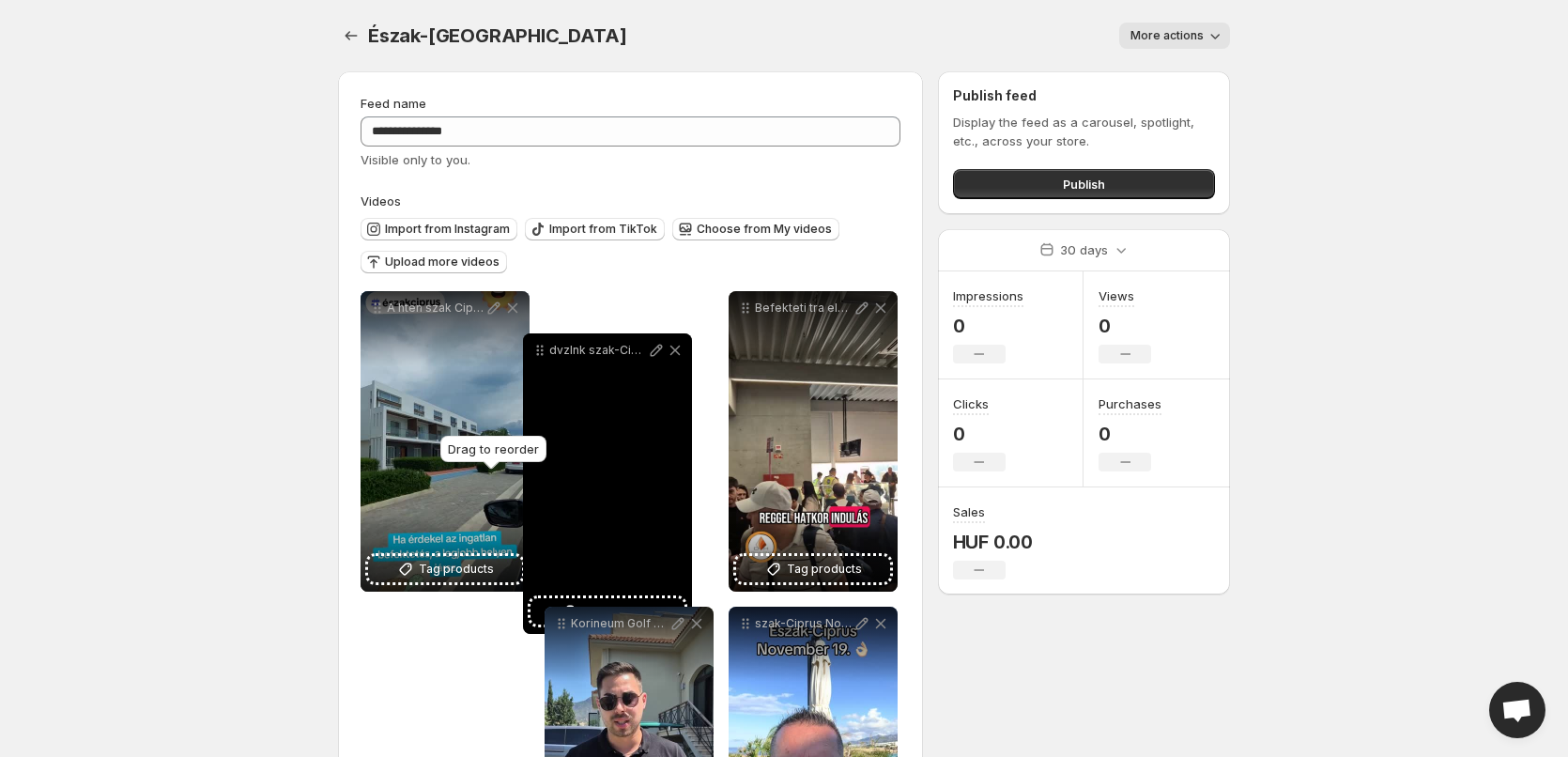
drag, startPoint x: 379, startPoint y: 622, endPoint x: 549, endPoint y: 339, distance: 330.1
click at [544, 349] on icon at bounding box center [542, 350] width 3 height 3
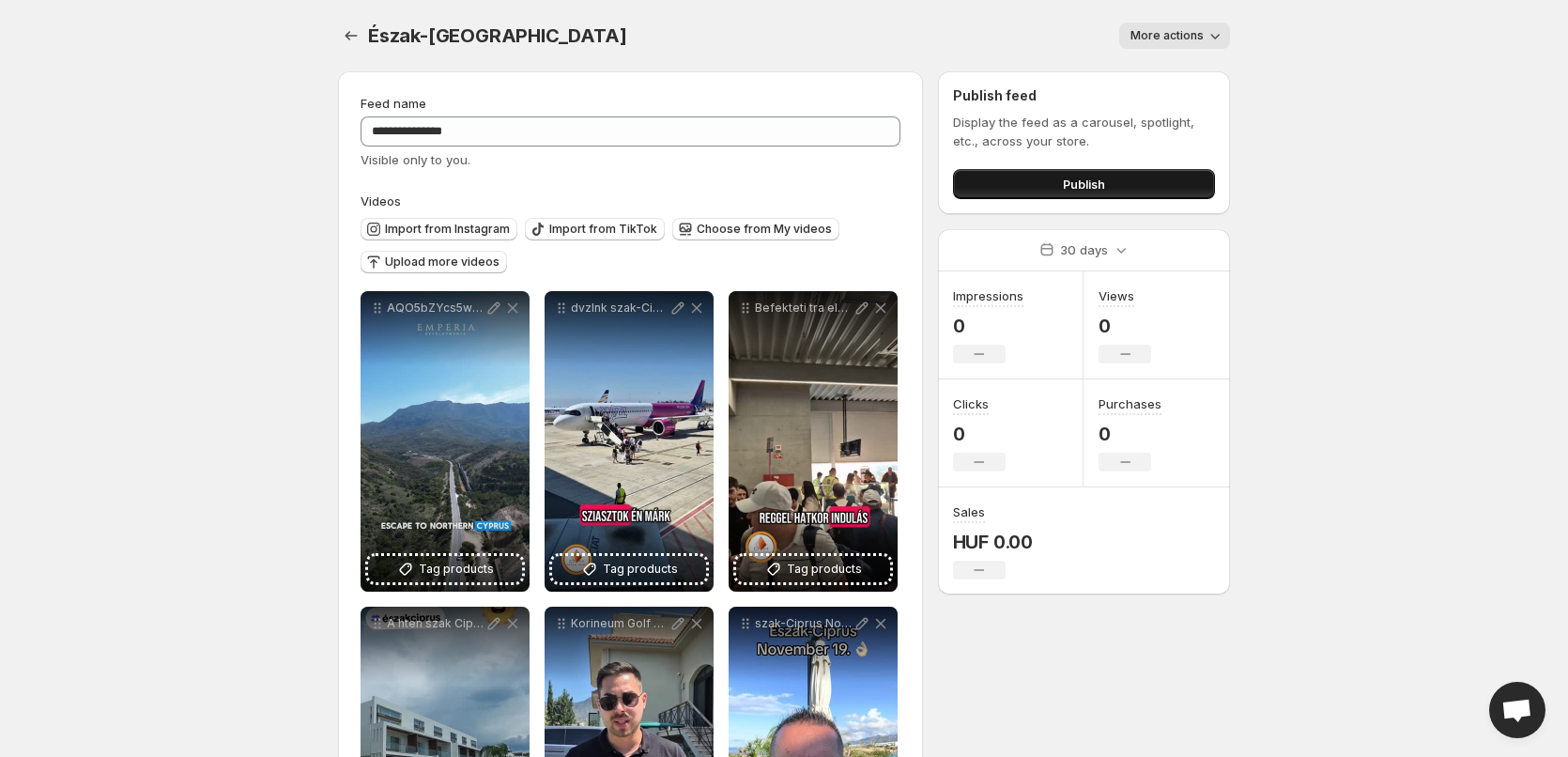
click at [1193, 176] on button "Publish" at bounding box center [1083, 184] width 262 height 30
click at [1157, 187] on button "Publish" at bounding box center [1083, 184] width 262 height 30
click at [344, 42] on icon "Settings" at bounding box center [351, 35] width 19 height 19
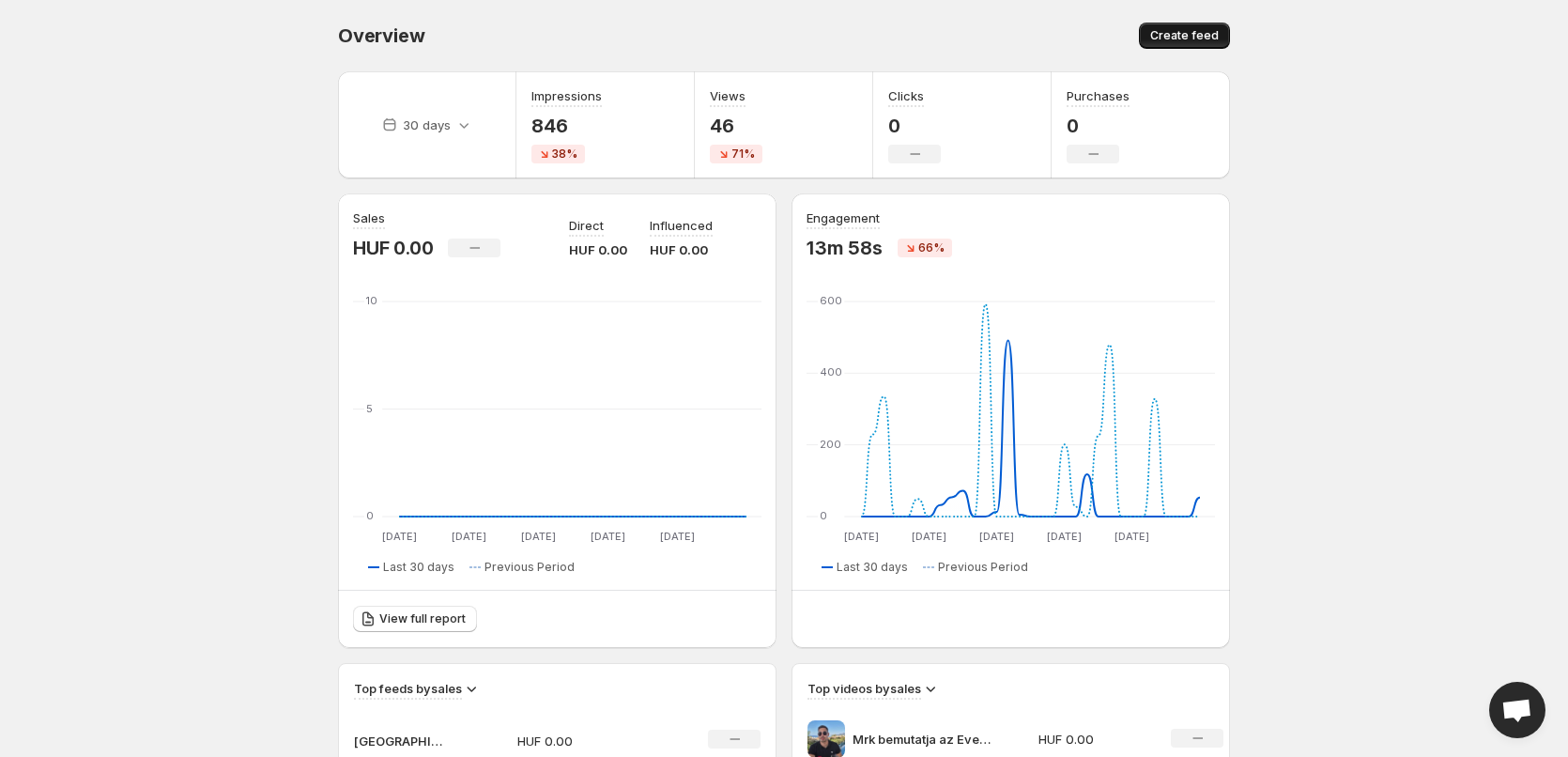
click at [1171, 38] on span "Create feed" at bounding box center [1184, 35] width 69 height 15
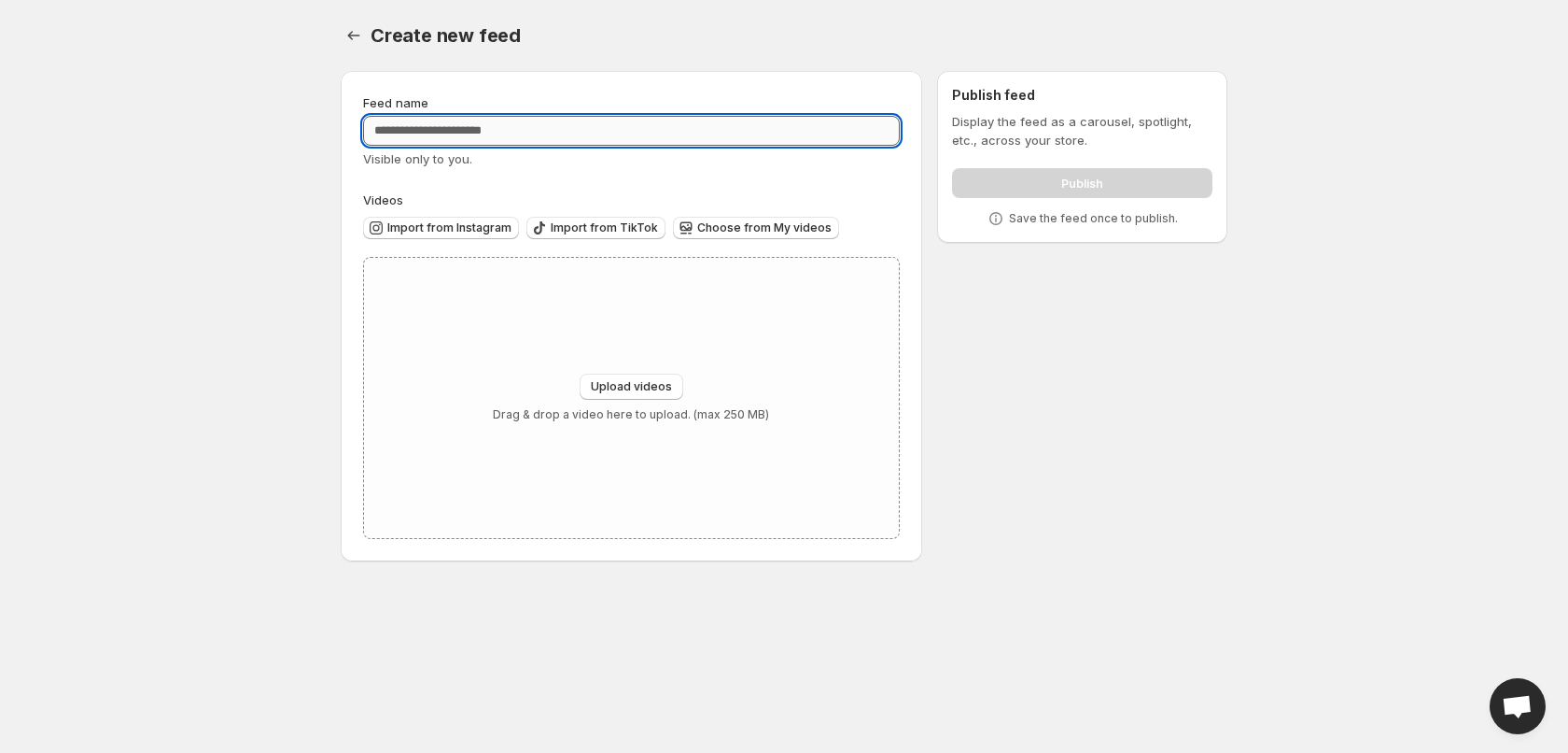
click at [774, 127] on input "Feed name" at bounding box center [631, 131] width 537 height 30
type input "**********"
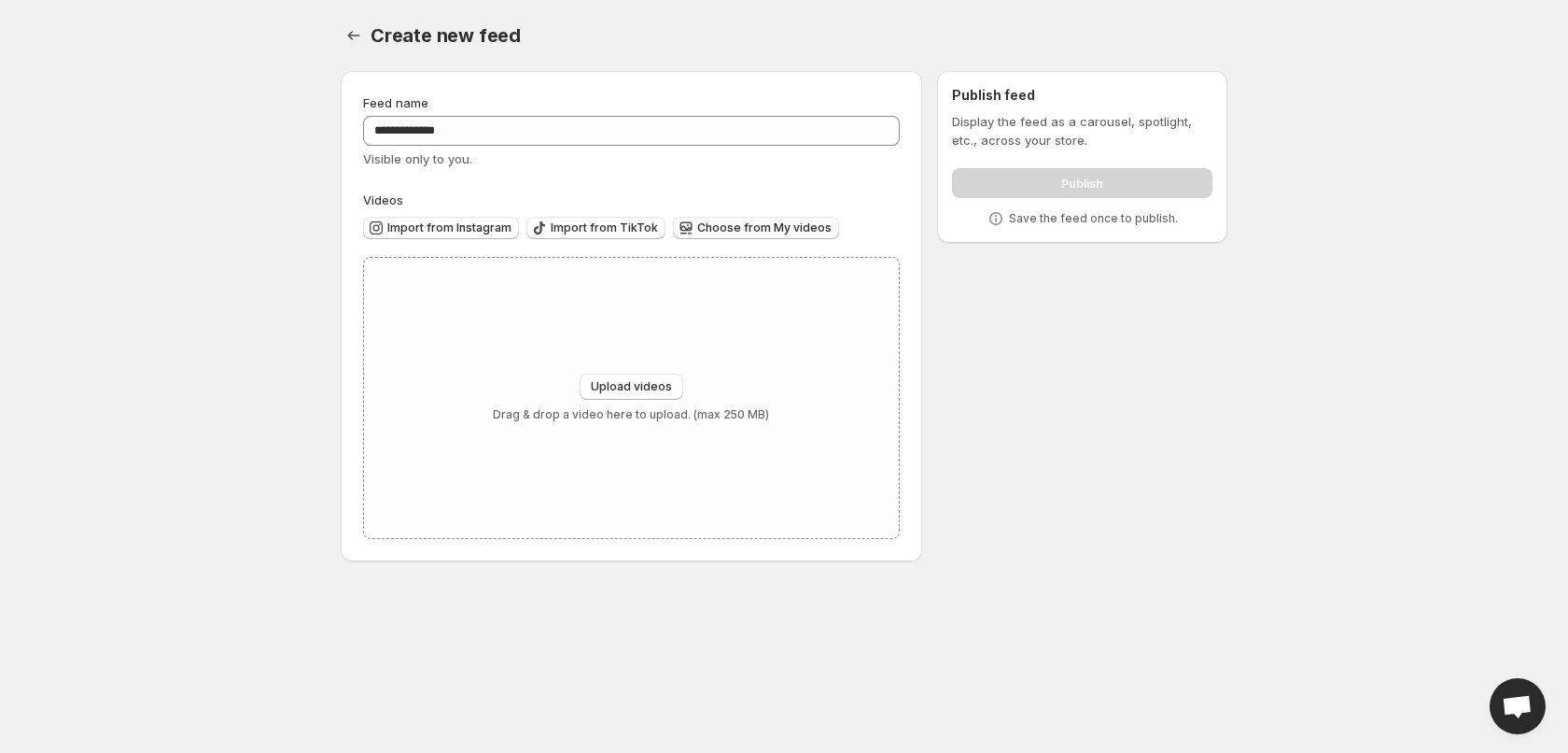
click at [791, 230] on span "Choose from My videos" at bounding box center [765, 227] width 135 height 15
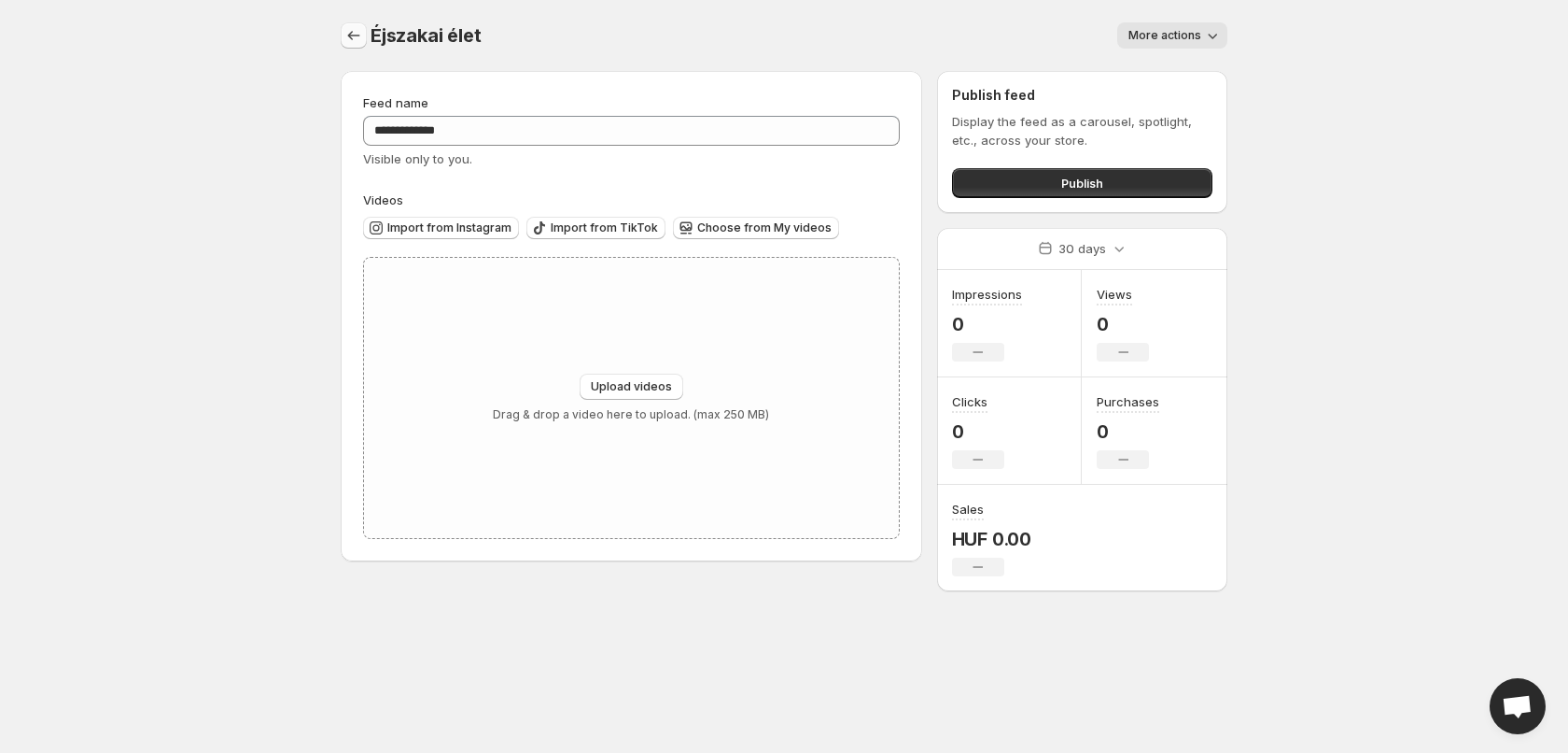
click at [358, 37] on icon "Settings" at bounding box center [353, 35] width 19 height 19
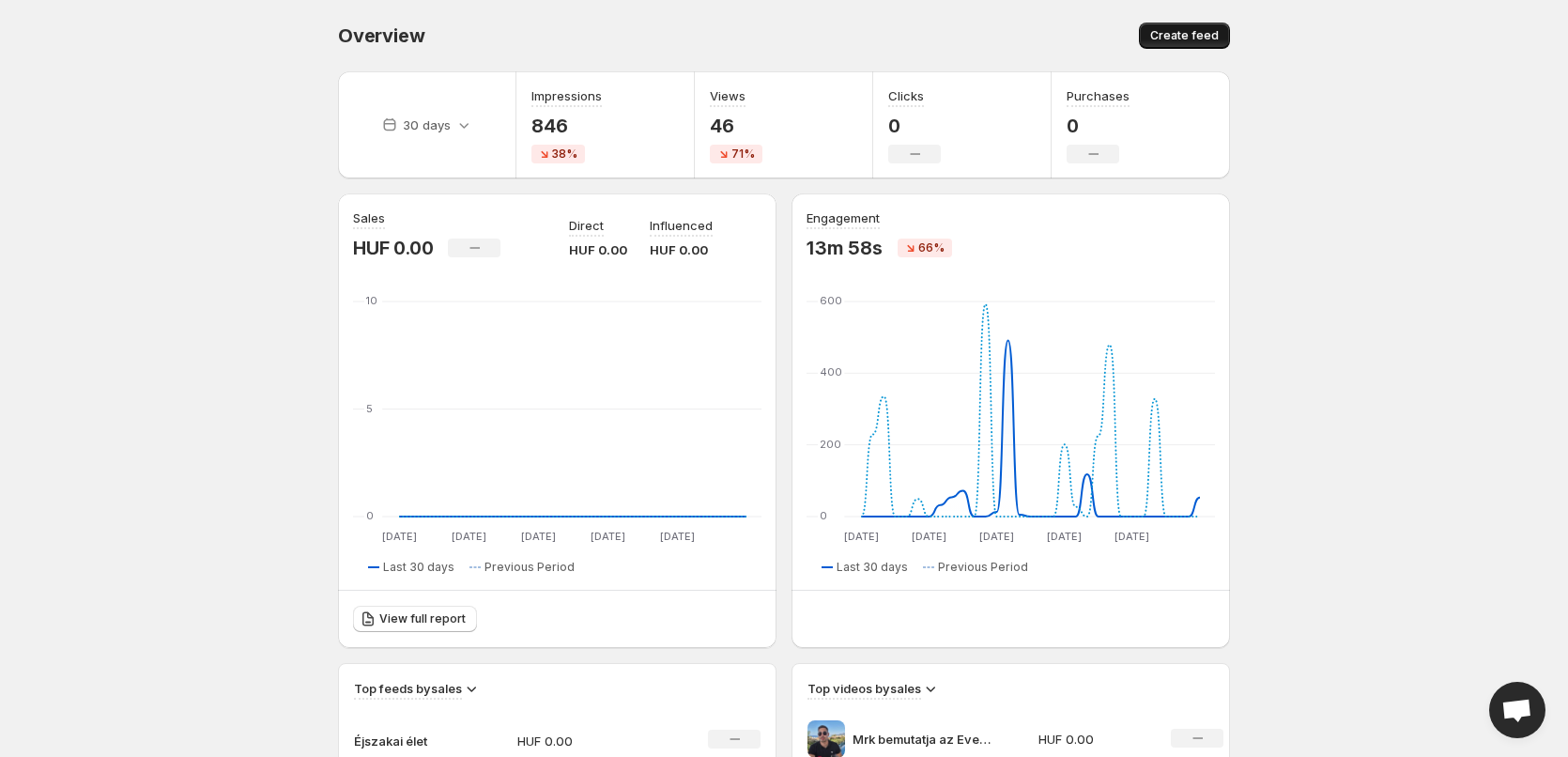
click at [1212, 46] on button "Create feed" at bounding box center [1184, 36] width 91 height 26
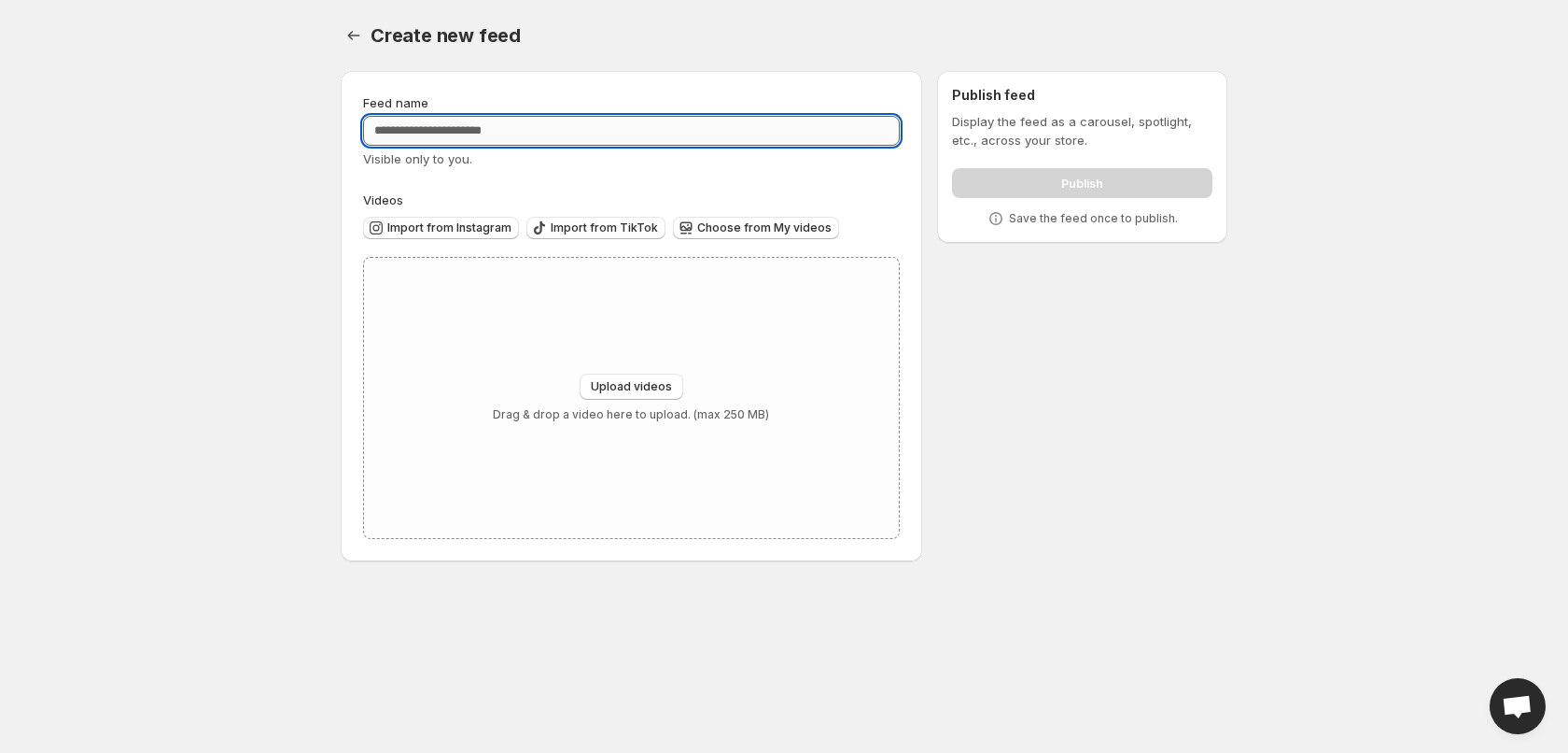
click at [418, 132] on input "Feed name" at bounding box center [631, 131] width 537 height 30
type input "********"
click at [700, 230] on span "Choose from My videos" at bounding box center [765, 227] width 135 height 15
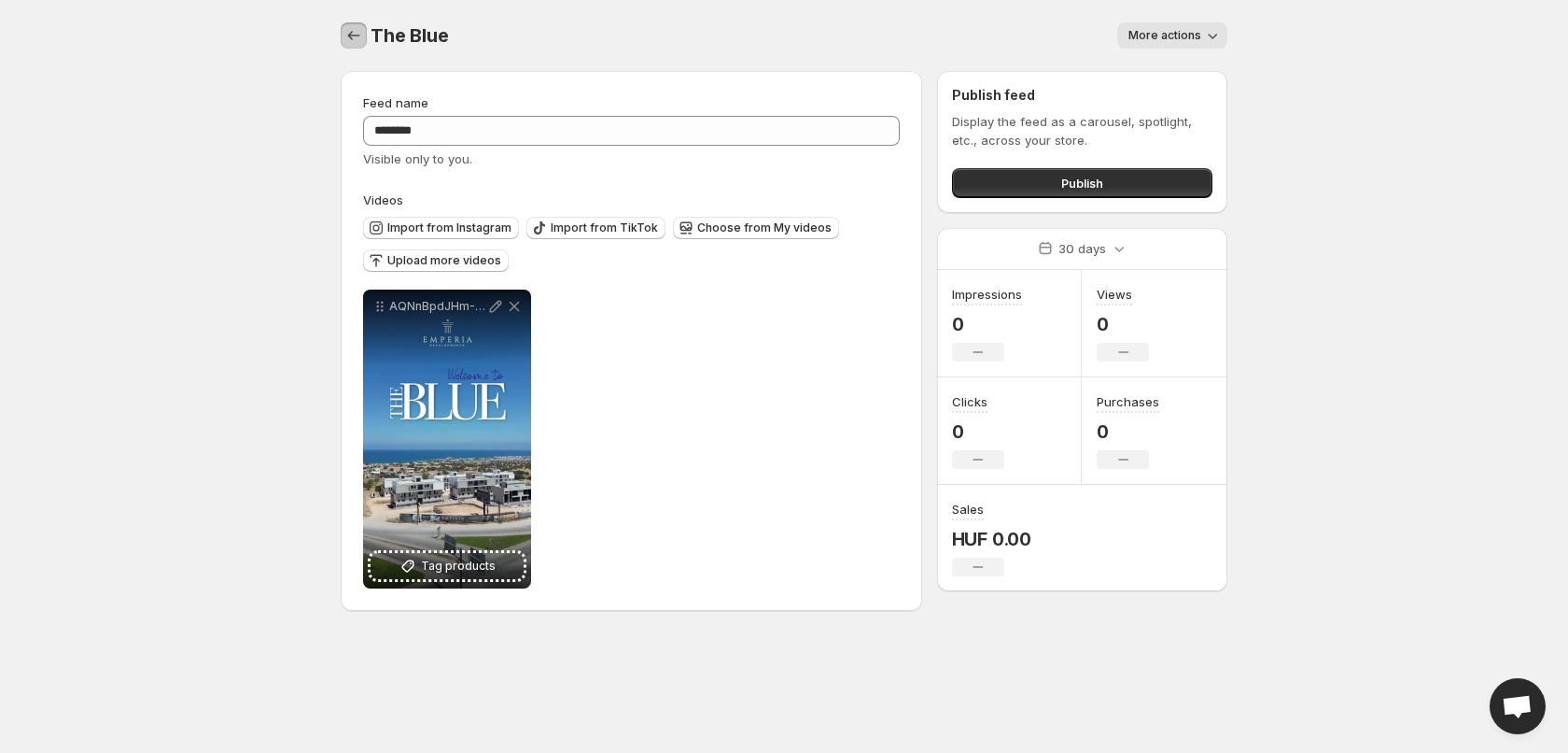
click at [346, 41] on icon "Settings" at bounding box center [353, 35] width 19 height 19
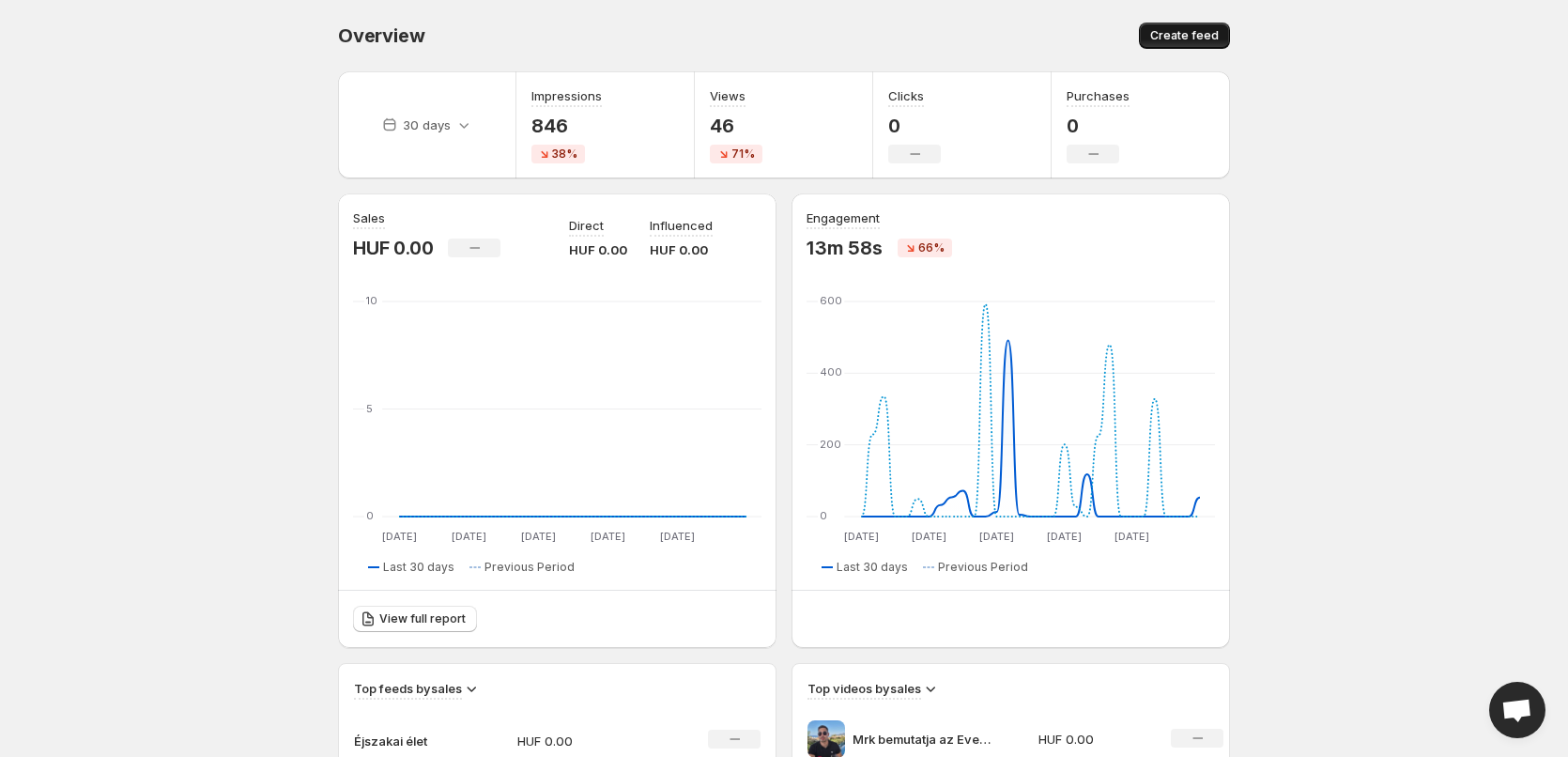
click at [1203, 27] on button "Create feed" at bounding box center [1184, 36] width 91 height 26
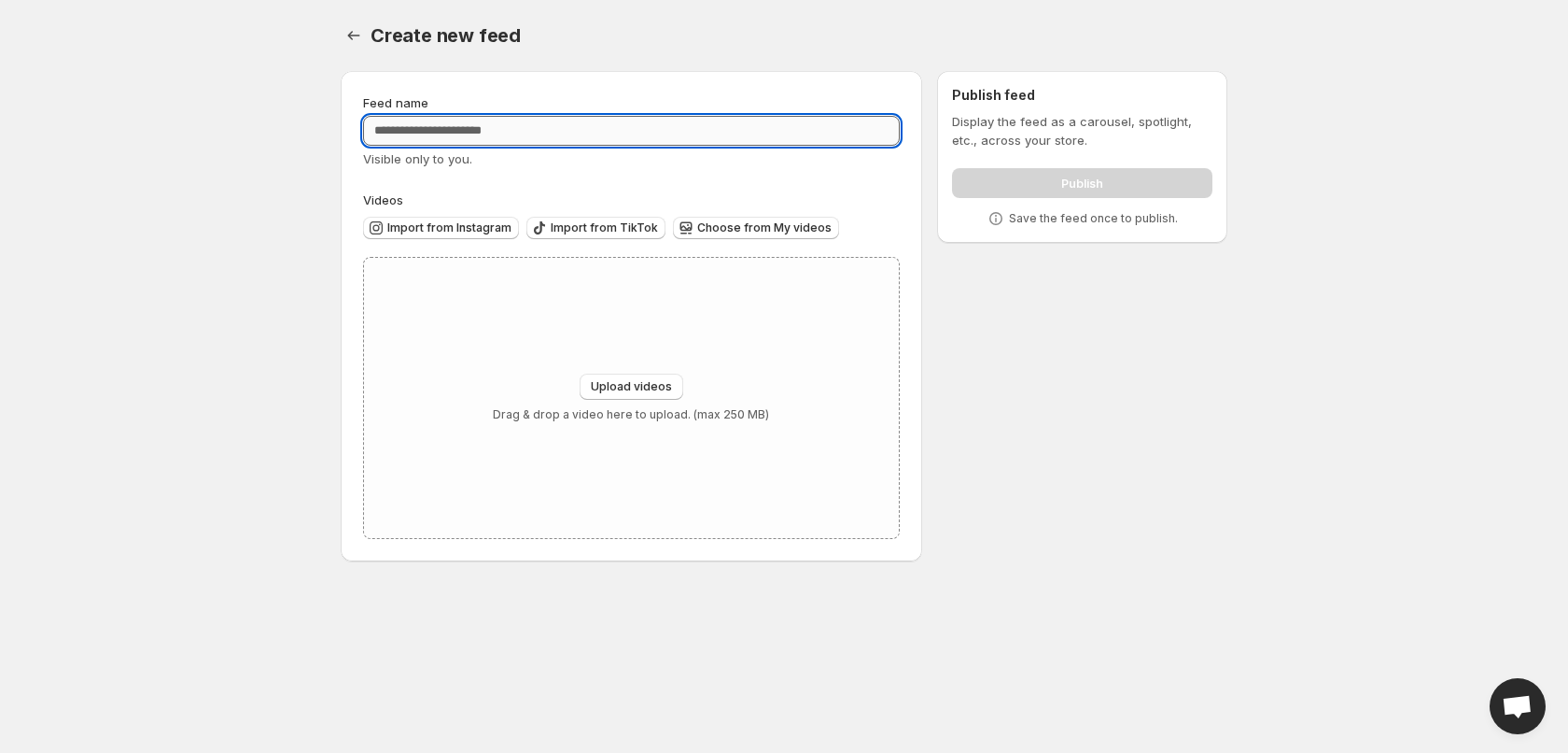
click at [448, 134] on input "Feed name" at bounding box center [631, 131] width 537 height 30
type input "********"
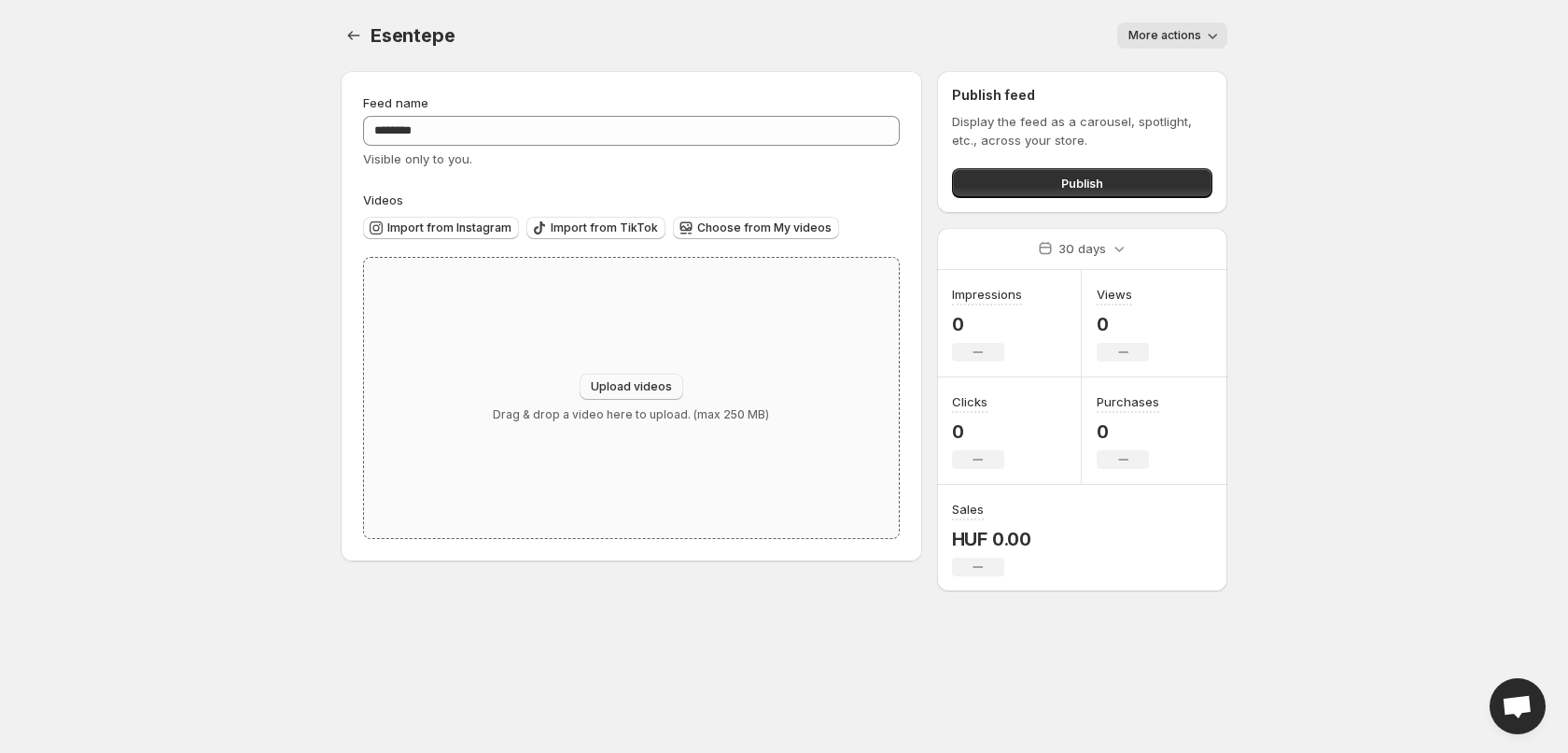
click at [582, 385] on button "Upload videos" at bounding box center [632, 387] width 103 height 26
type input "**********"
click at [642, 387] on span "Upload videos" at bounding box center [632, 386] width 81 height 15
type input "**********"
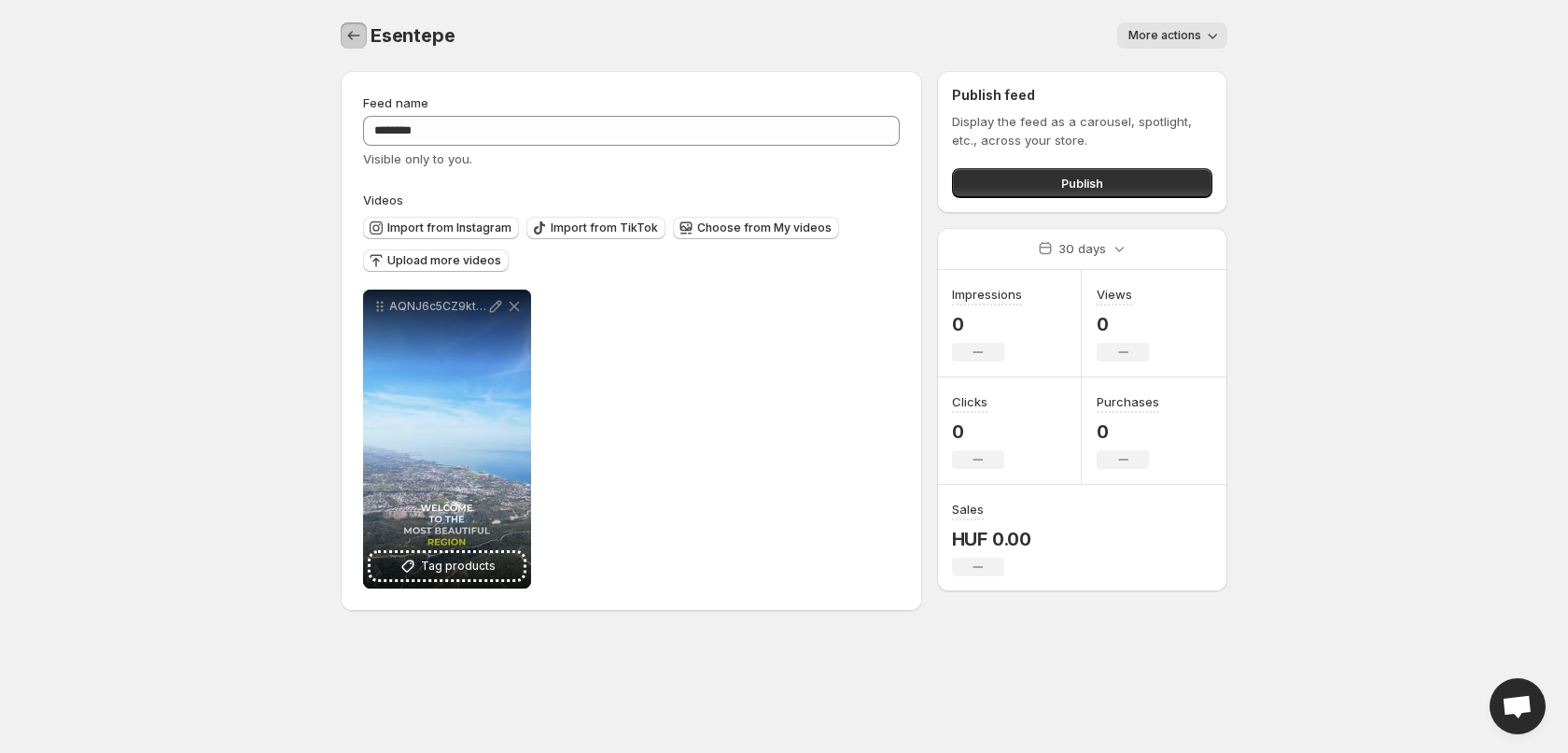
click at [352, 38] on icon "Settings" at bounding box center [353, 35] width 19 height 19
